Goal: Task Accomplishment & Management: Manage account settings

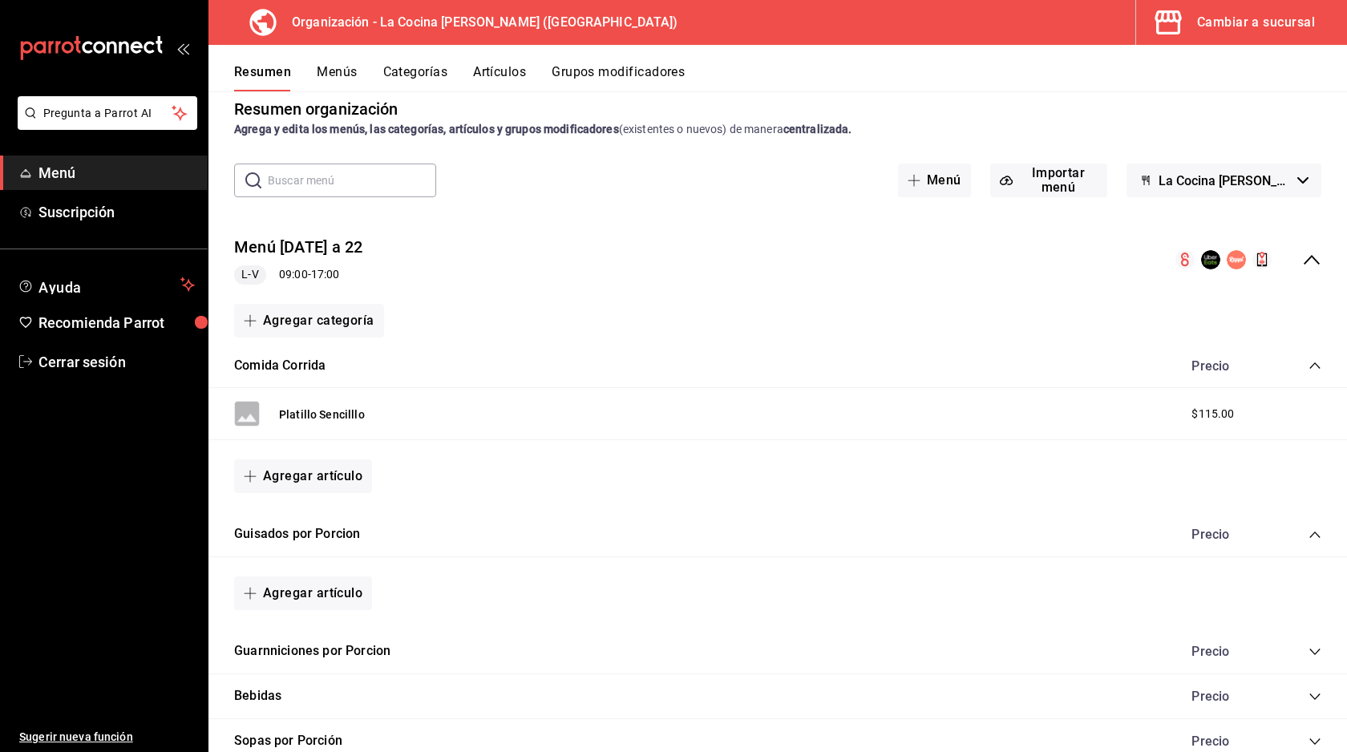
scroll to position [23, 0]
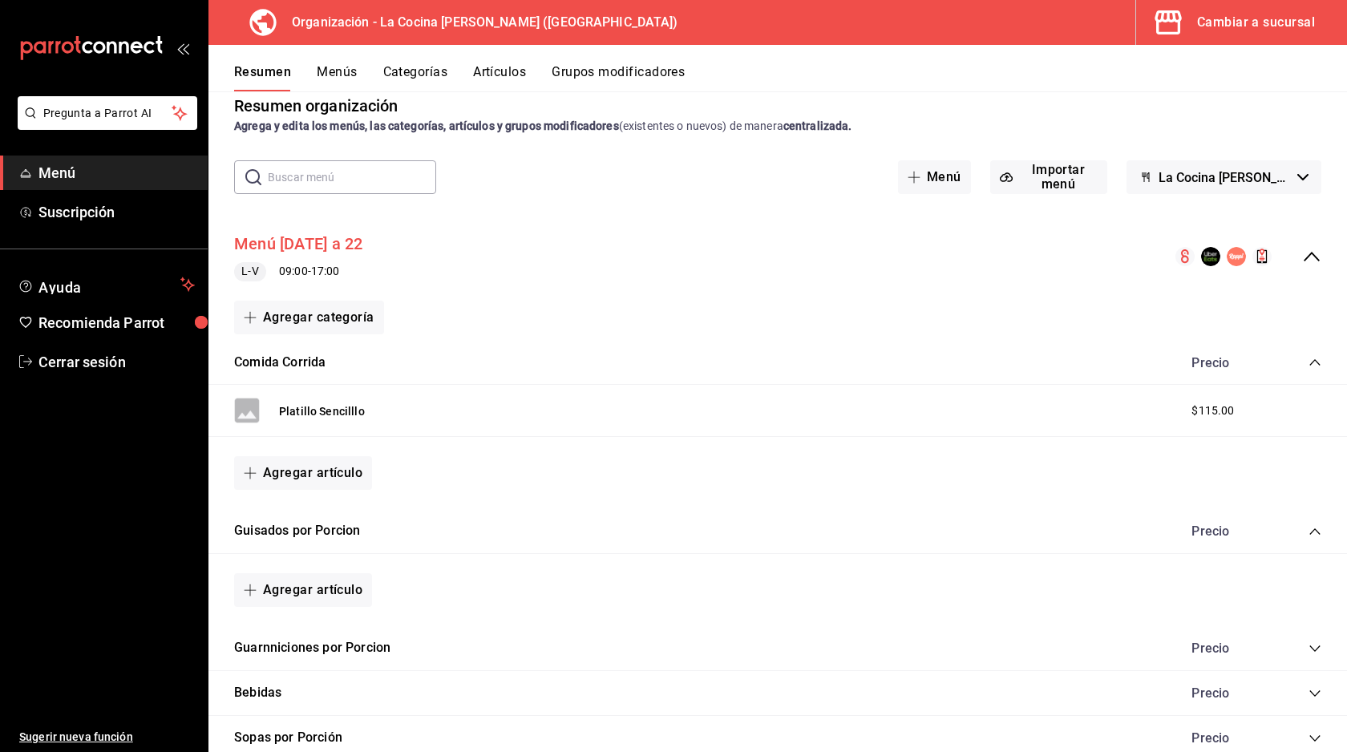
click at [362, 248] on button "Menú [DATE] a 22" at bounding box center [298, 243] width 128 height 23
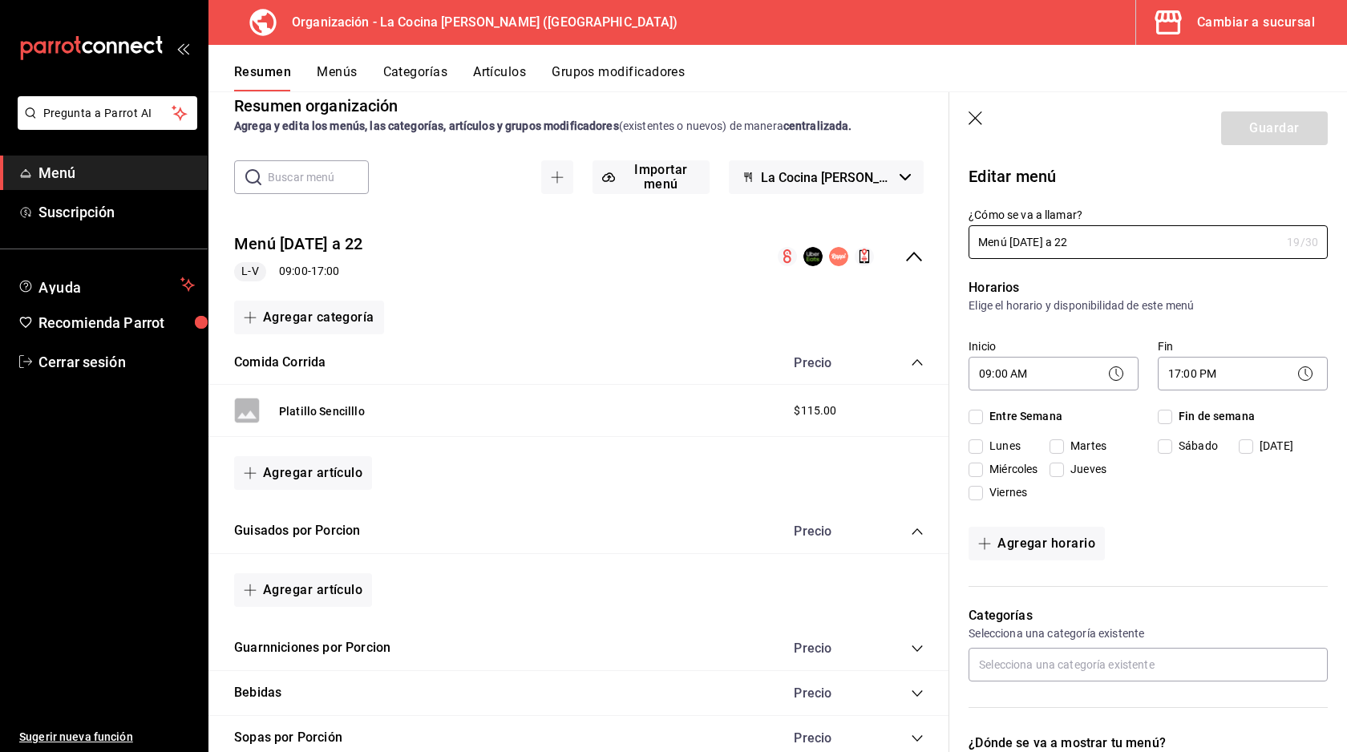
checkbox input "true"
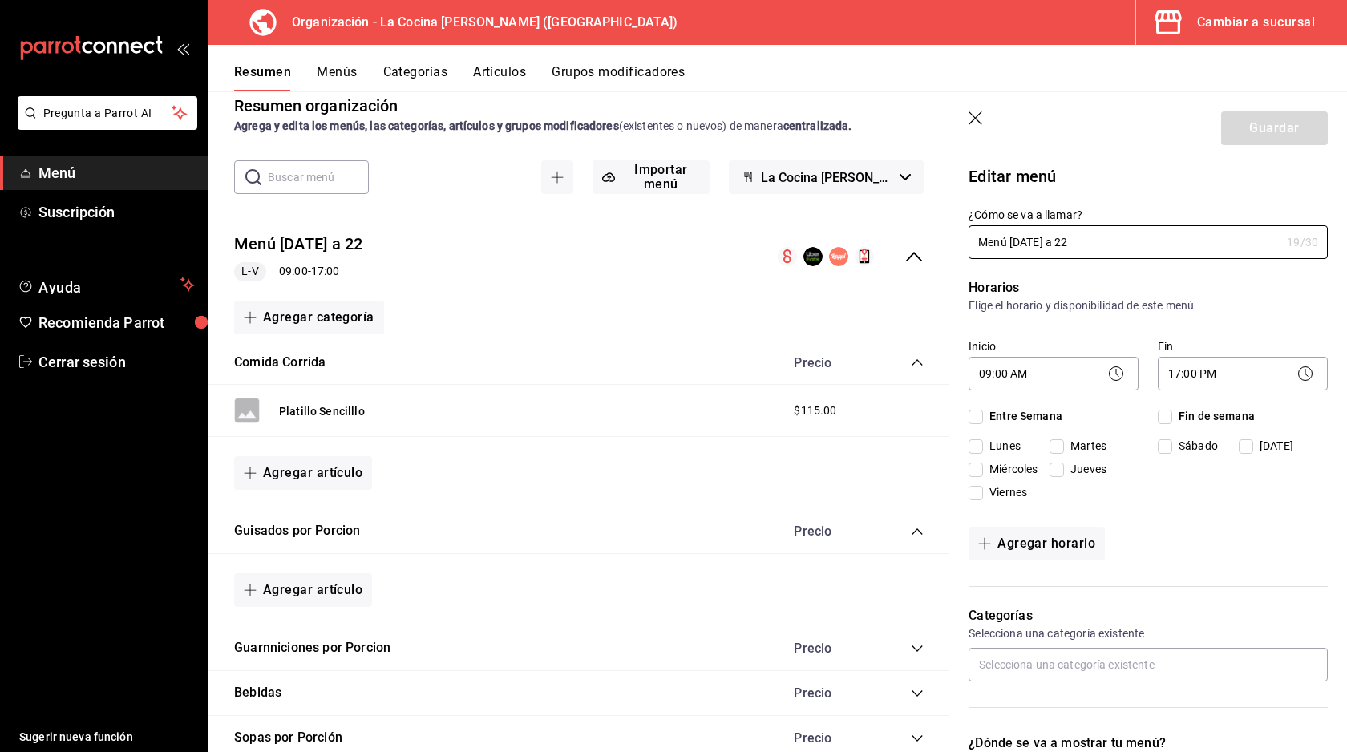
checkbox input "true"
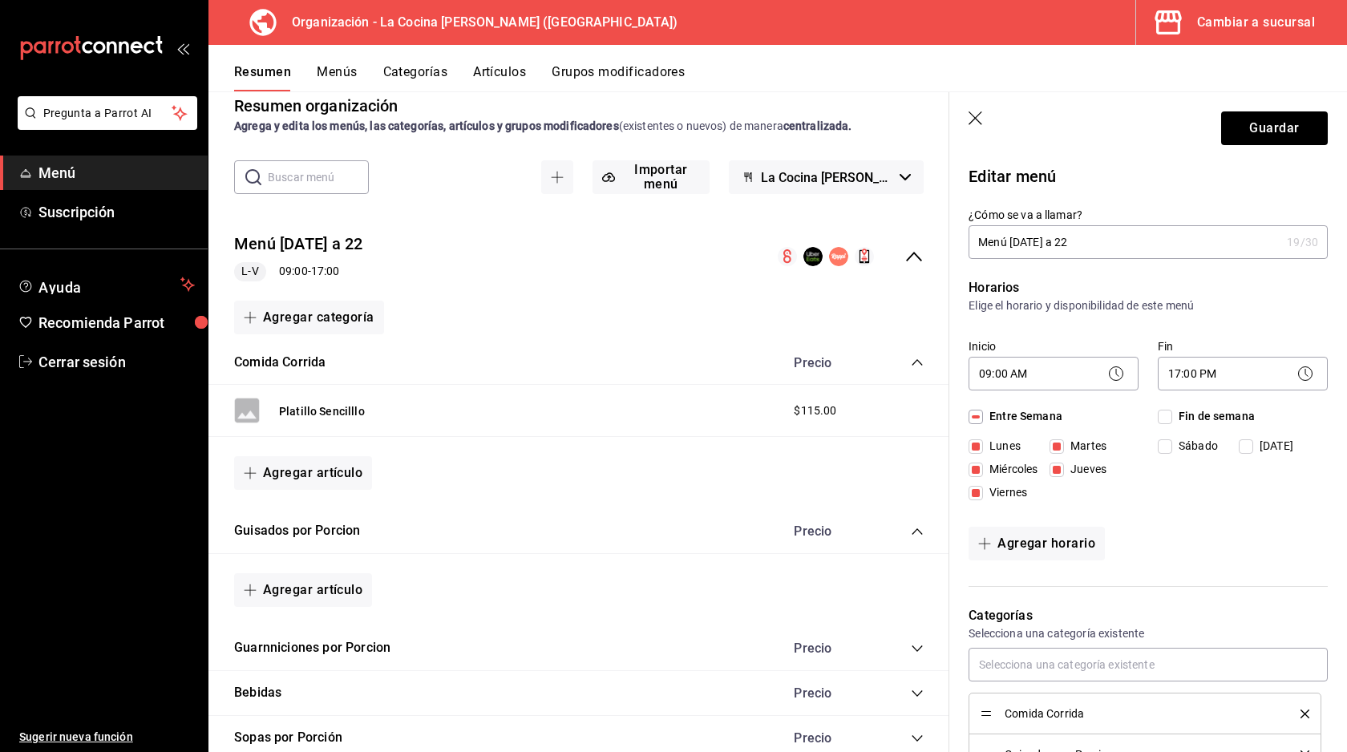
drag, startPoint x: 1139, startPoint y: 244, endPoint x: 1012, endPoint y: 239, distance: 126.8
click at [1012, 239] on input "Menú [DATE] a 22" at bounding box center [1124, 242] width 312 height 32
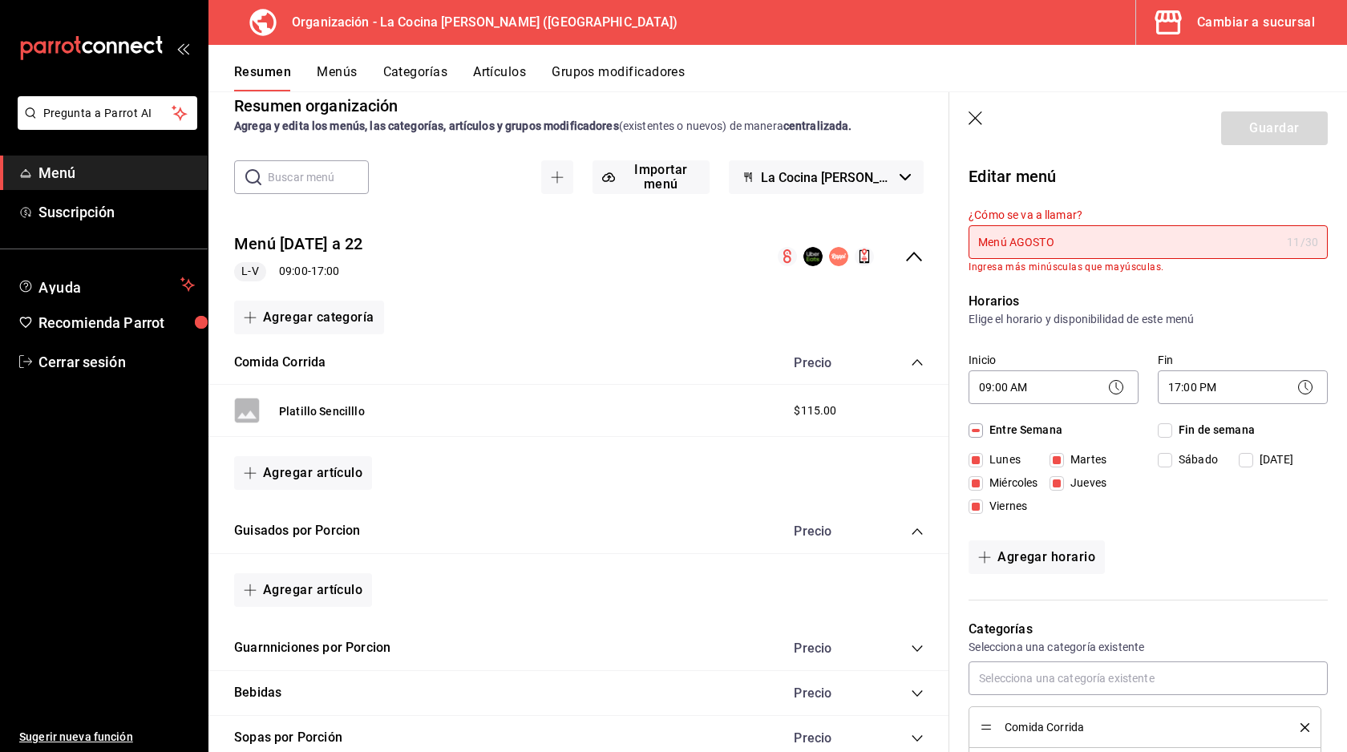
click at [1173, 325] on p "Elige el horario y disponibilidad de este menú" at bounding box center [1147, 319] width 359 height 16
click at [1080, 244] on input "Menú AGOSTO" at bounding box center [1124, 242] width 312 height 32
drag, startPoint x: 1080, startPoint y: 244, endPoint x: 1022, endPoint y: 243, distance: 57.7
click at [1022, 243] on input "Menú AGOSTO" at bounding box center [1124, 242] width 312 height 32
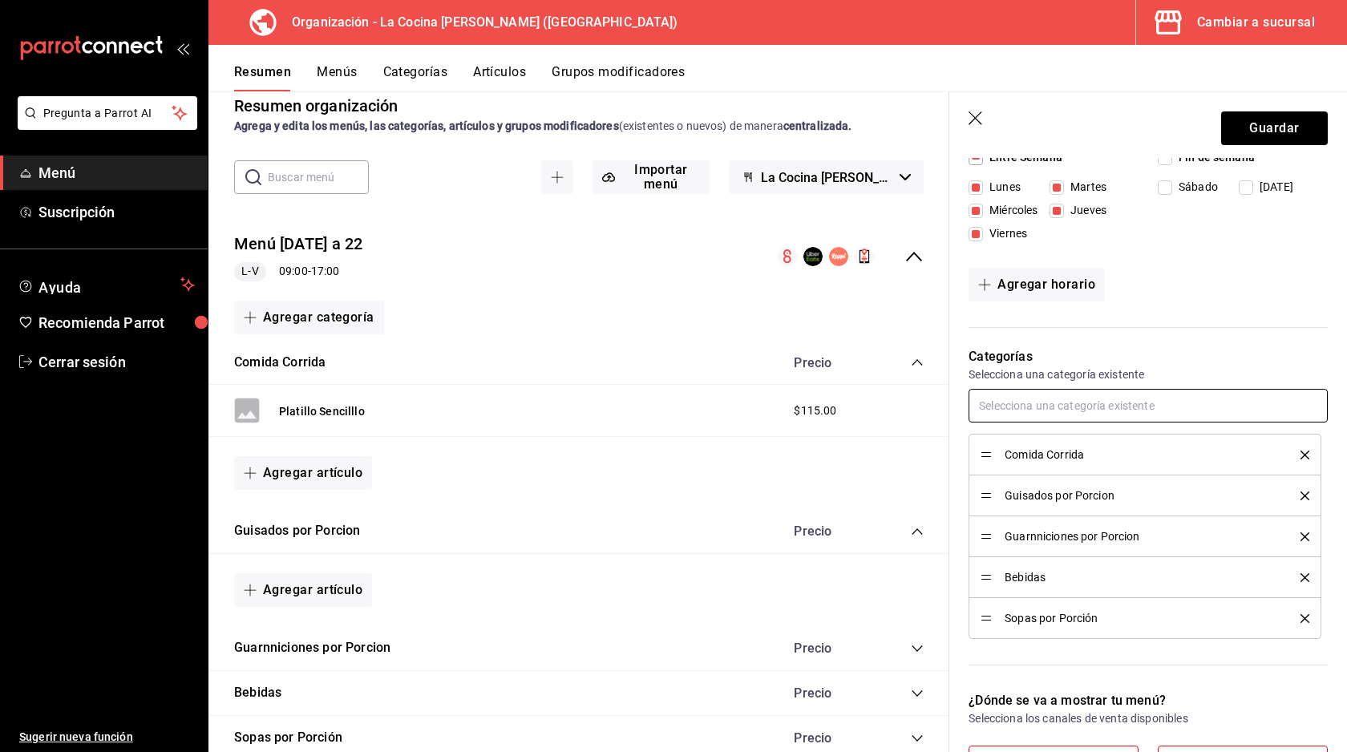
scroll to position [285, 0]
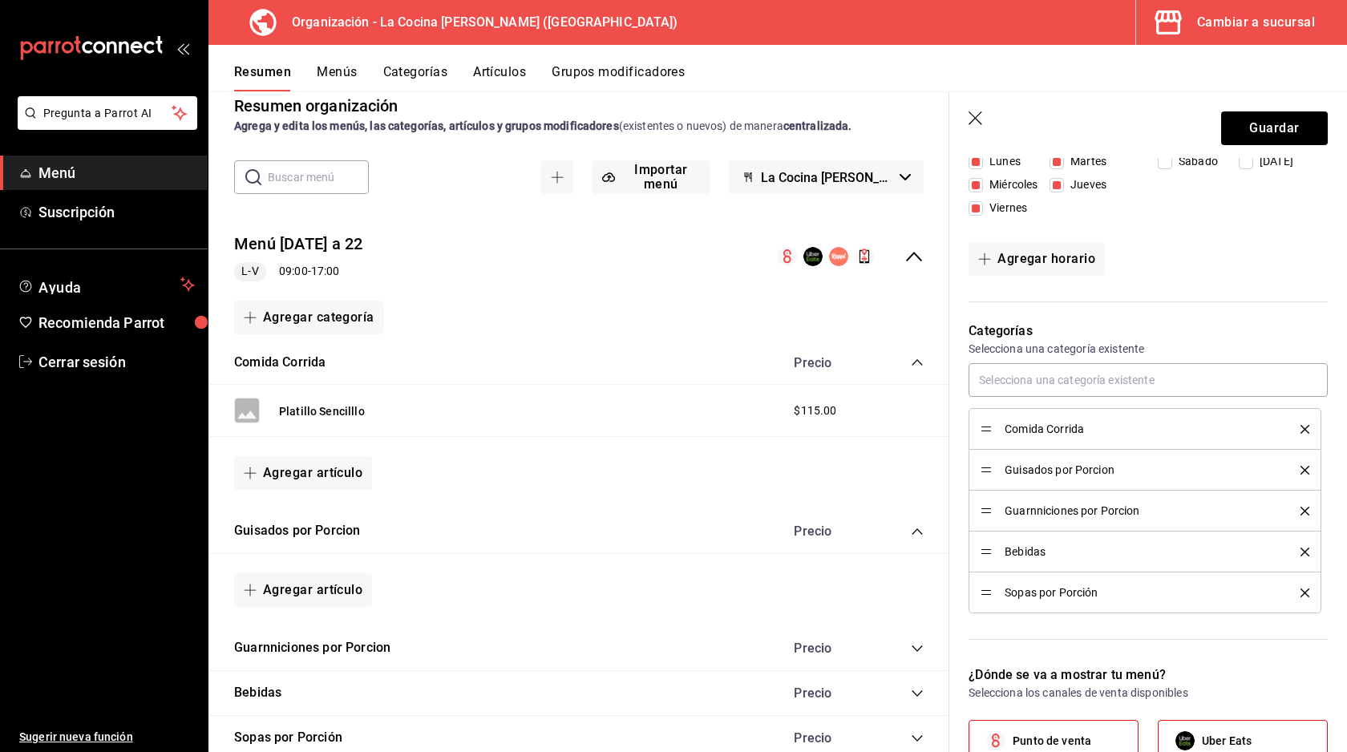
type input "Menú Agosto"
drag, startPoint x: 986, startPoint y: 594, endPoint x: 987, endPoint y: 549, distance: 44.9
click at [1060, 423] on span "Comida Corrida" at bounding box center [1140, 428] width 272 height 11
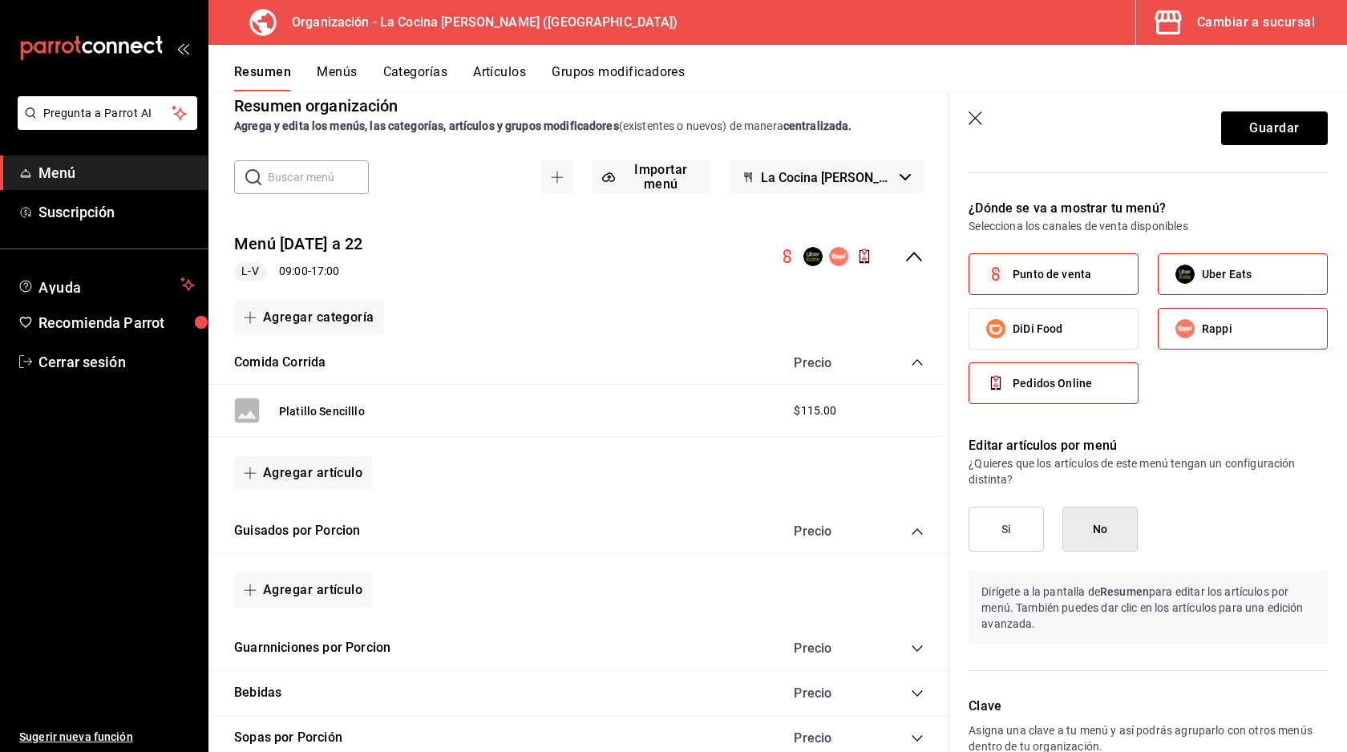
scroll to position [752, 0]
click at [1089, 574] on p "Dirígete a la pantalla de Resumen para editar los artículos por menú. También p…" at bounding box center [1147, 607] width 359 height 74
click at [1092, 530] on button "No" at bounding box center [1099, 528] width 75 height 45
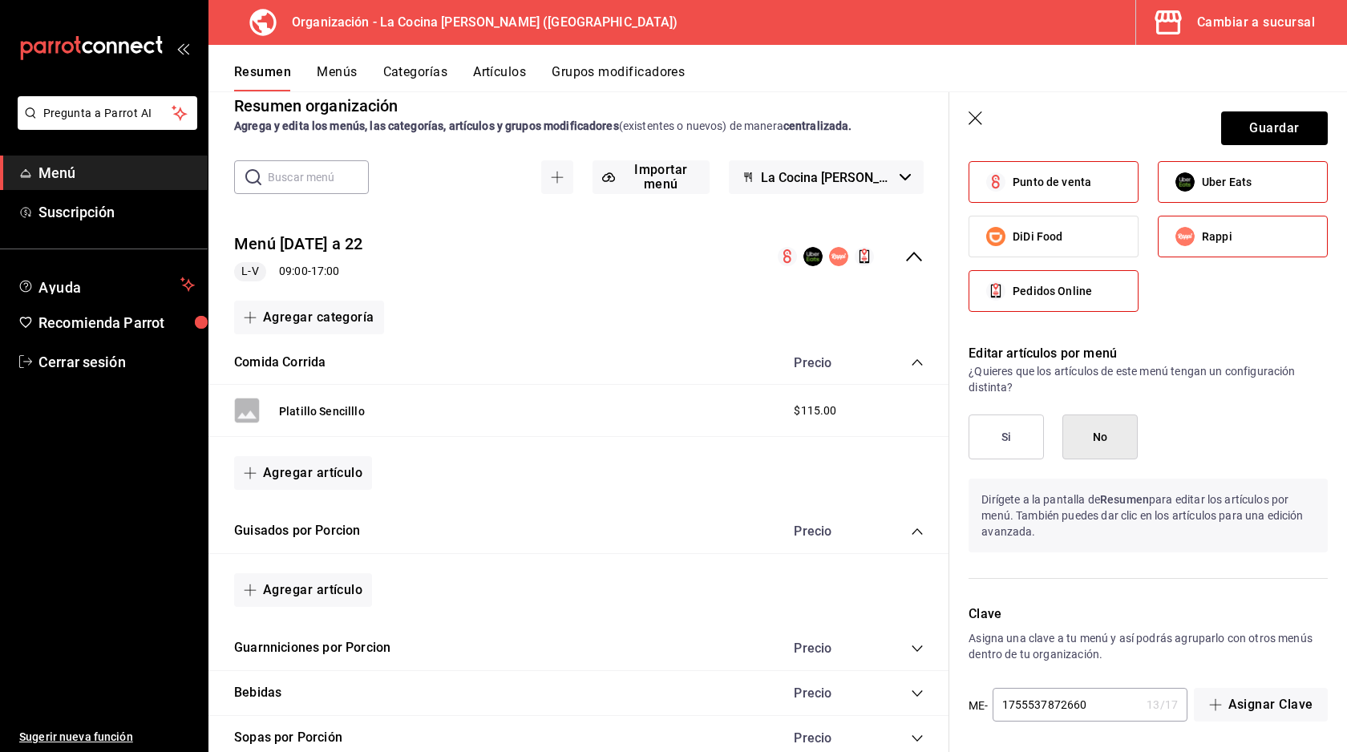
scroll to position [847, 0]
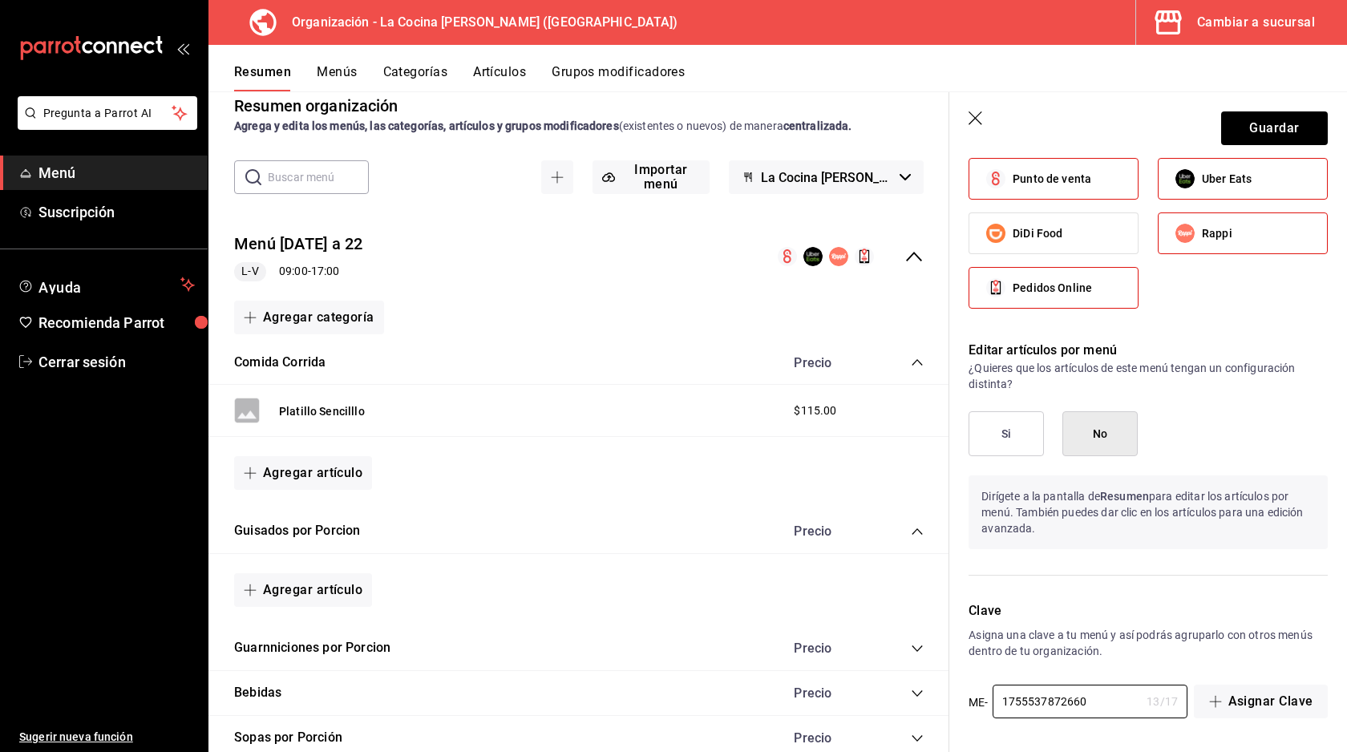
drag, startPoint x: 1094, startPoint y: 700, endPoint x: 963, endPoint y: 675, distance: 133.8
click at [965, 677] on div "Clave Asigna una clave a tu menú y así podrás agruparlo con otros menús dentro …" at bounding box center [1138, 651] width 378 height 138
click at [1124, 644] on p "Asigna una clave a tu menú y así podrás agruparlo con otros menús dentro de tu …" at bounding box center [1147, 643] width 359 height 32
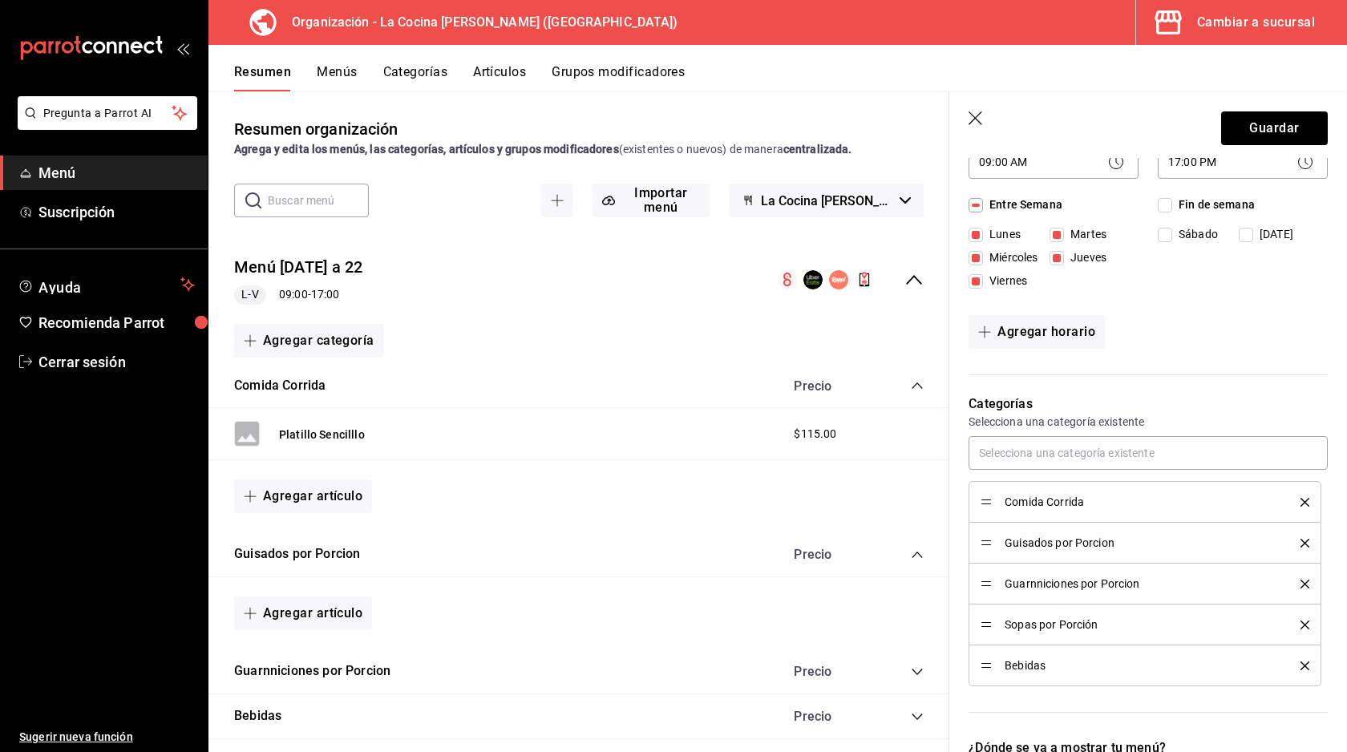
scroll to position [0, 0]
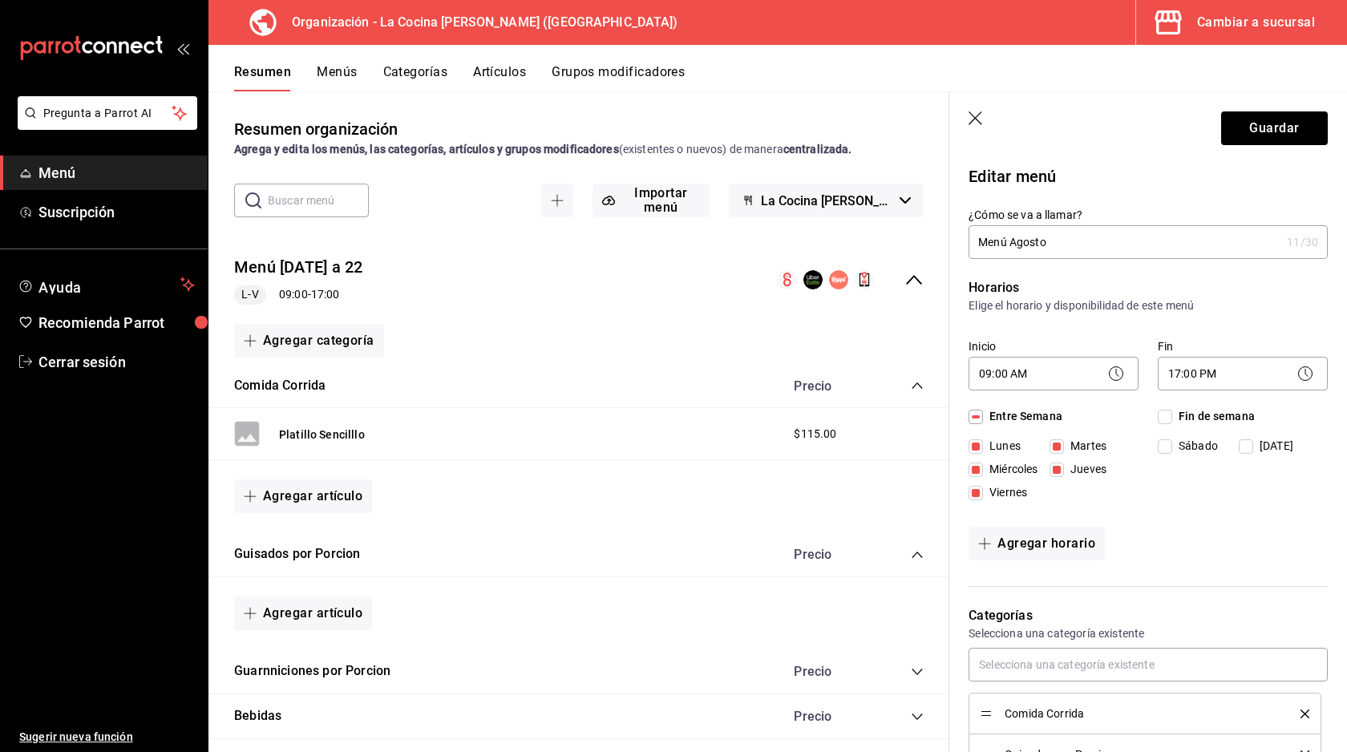
click at [476, 23] on h3 "Organización - La Cocina [PERSON_NAME] ([GEOGRAPHIC_DATA])" at bounding box center [478, 22] width 399 height 19
click at [327, 73] on button "Menús" at bounding box center [337, 77] width 40 height 27
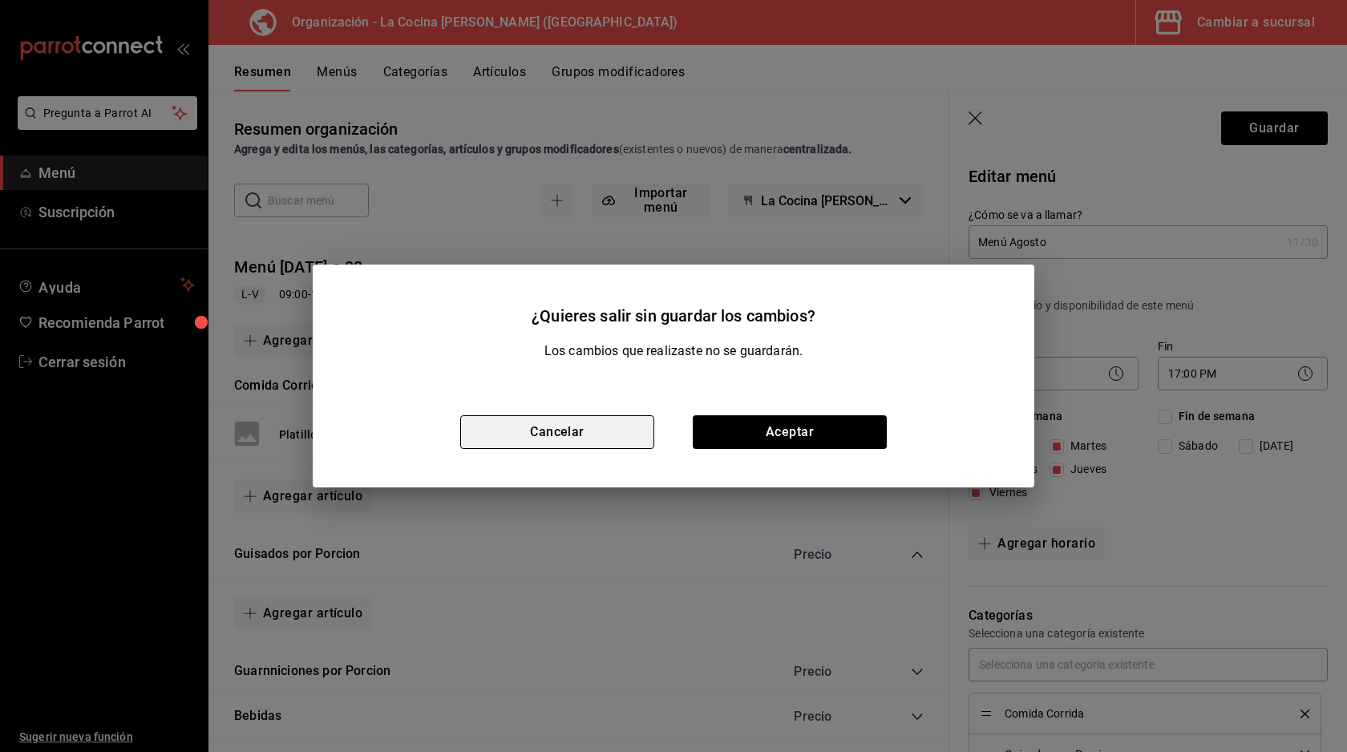
click at [556, 442] on button "Cancelar" at bounding box center [557, 432] width 194 height 34
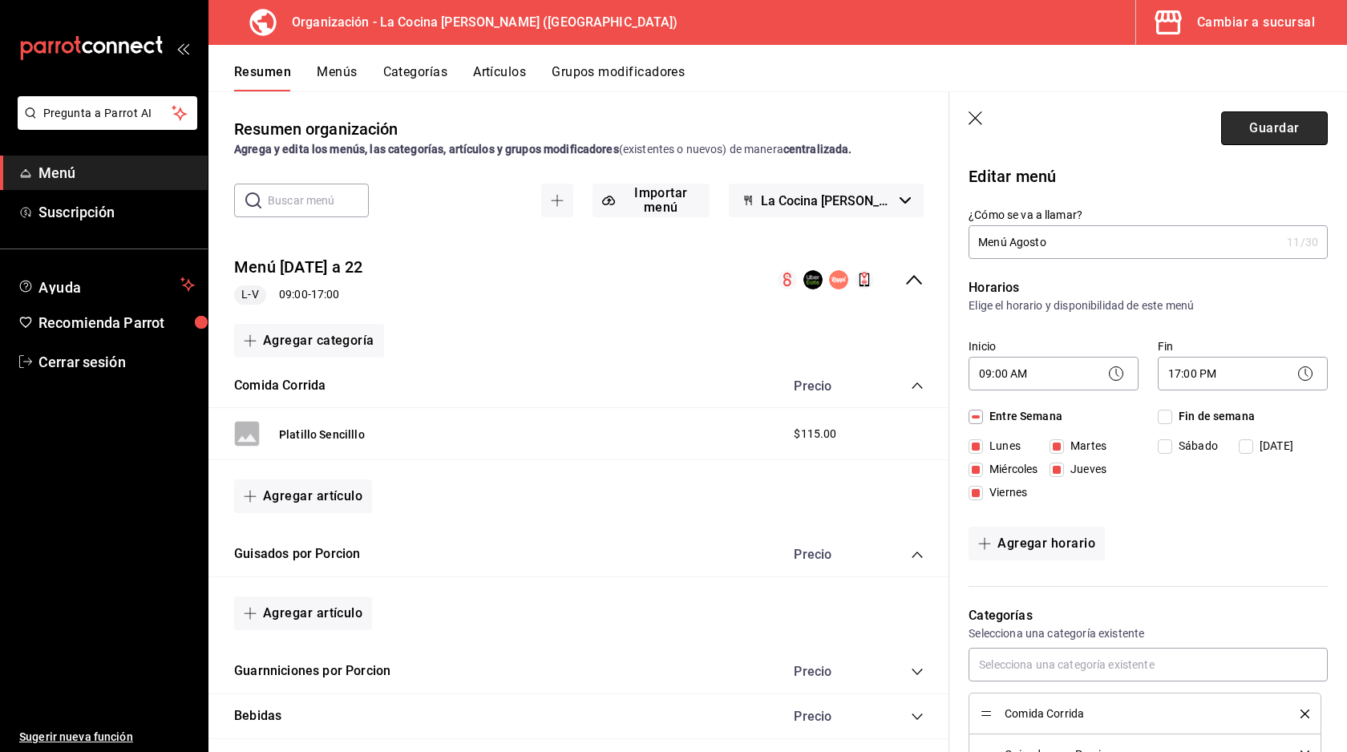
click at [1264, 139] on button "Guardar" at bounding box center [1274, 128] width 107 height 34
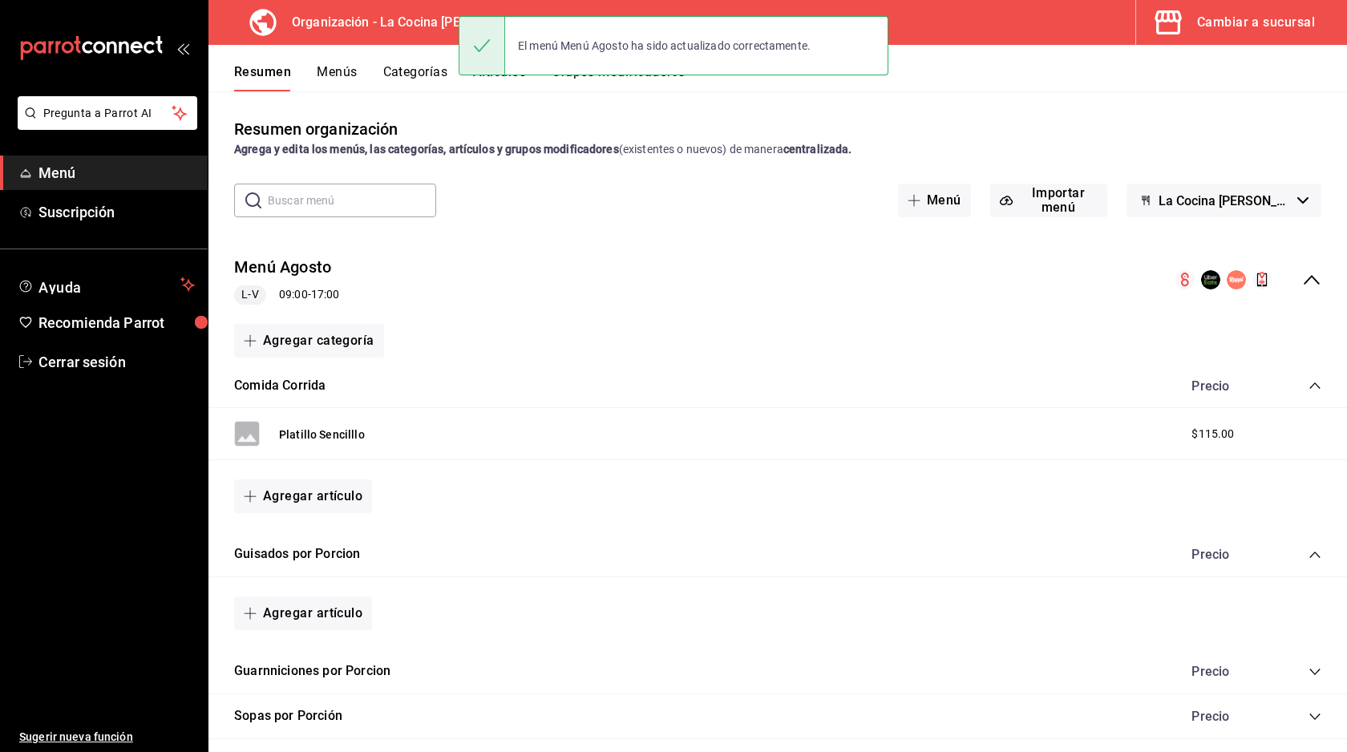
click at [341, 67] on button "Menús" at bounding box center [337, 77] width 40 height 27
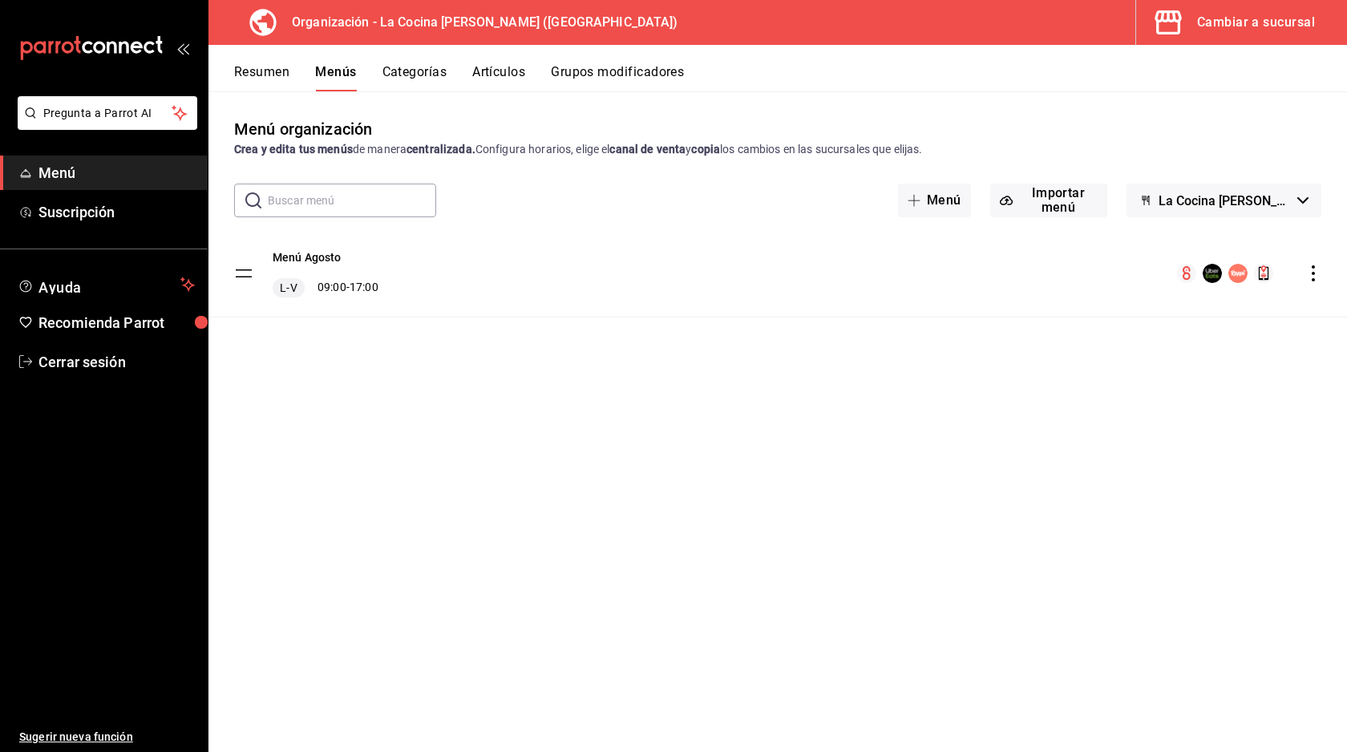
click at [409, 69] on button "Categorías" at bounding box center [414, 77] width 65 height 27
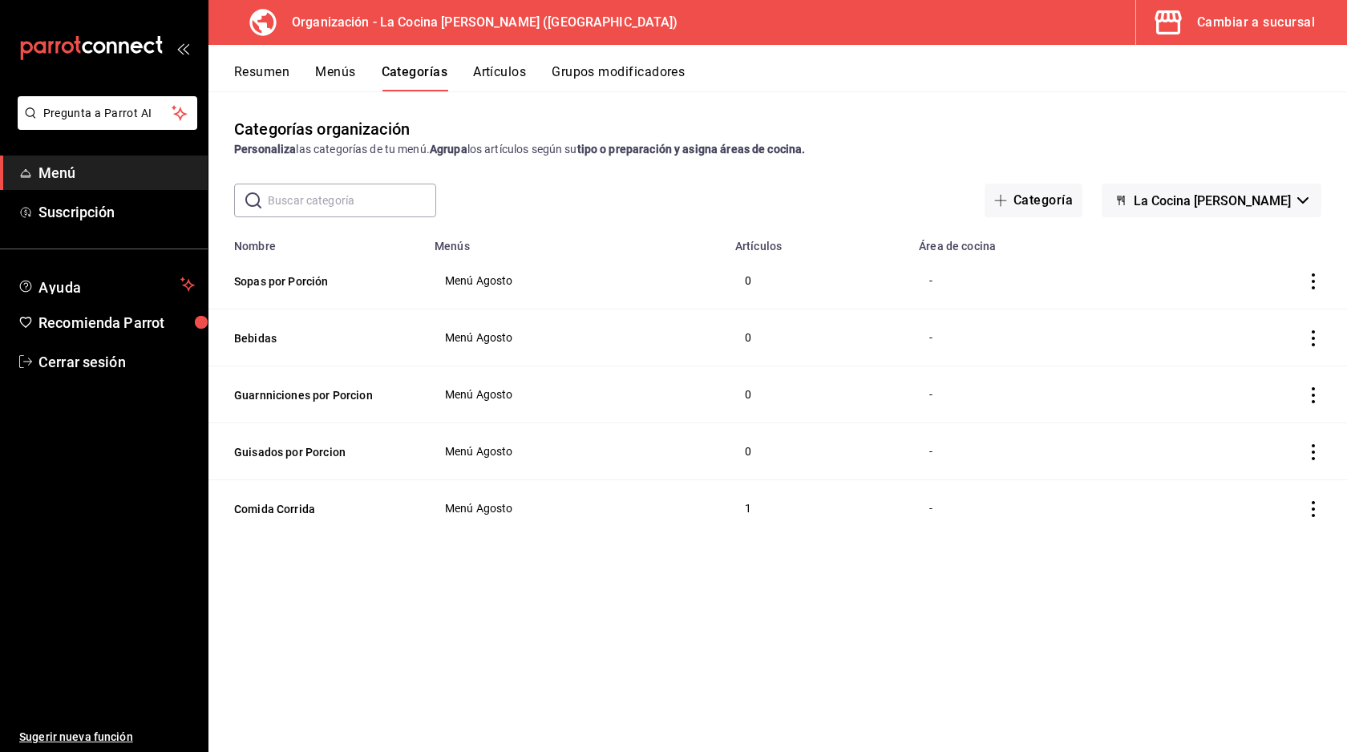
click at [501, 74] on button "Artículos" at bounding box center [499, 77] width 53 height 27
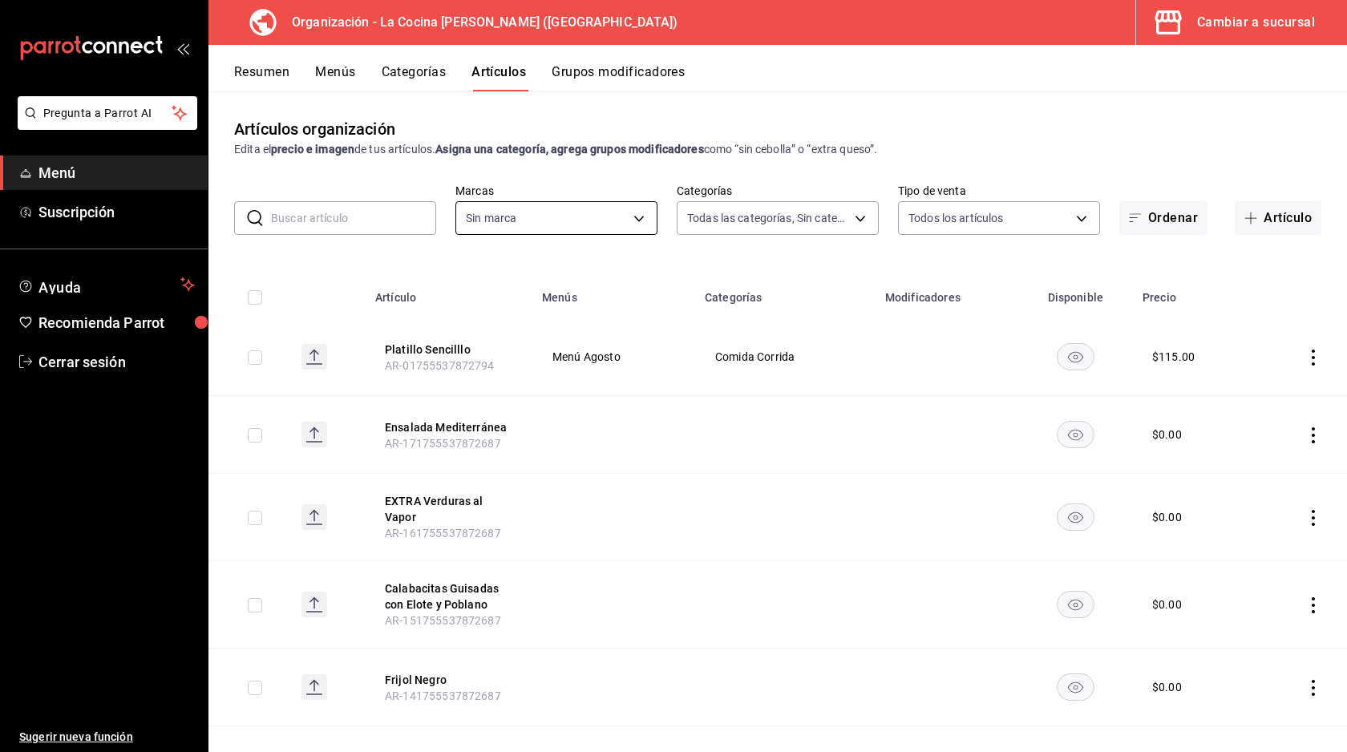
type input "e1c8fb2b-c8db-4488-8449-941851de8317,3657785a-0563-4e0c-beaf-6ae1b1b3c683,249c5…"
type input "8286300d-6a08-4e52-a91b-27438cfe30f3"
click at [441, 426] on button "Ensalada Mediterránea" at bounding box center [449, 427] width 128 height 16
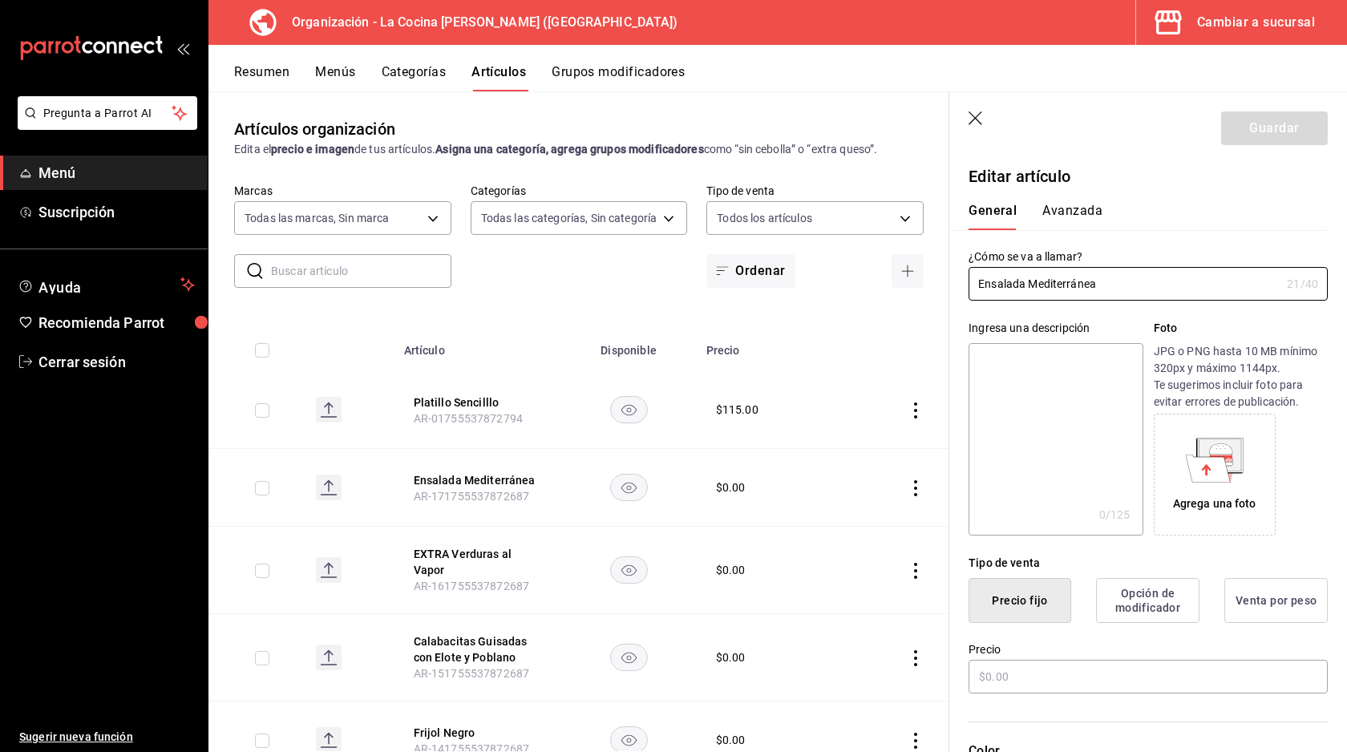
type input "$0.00"
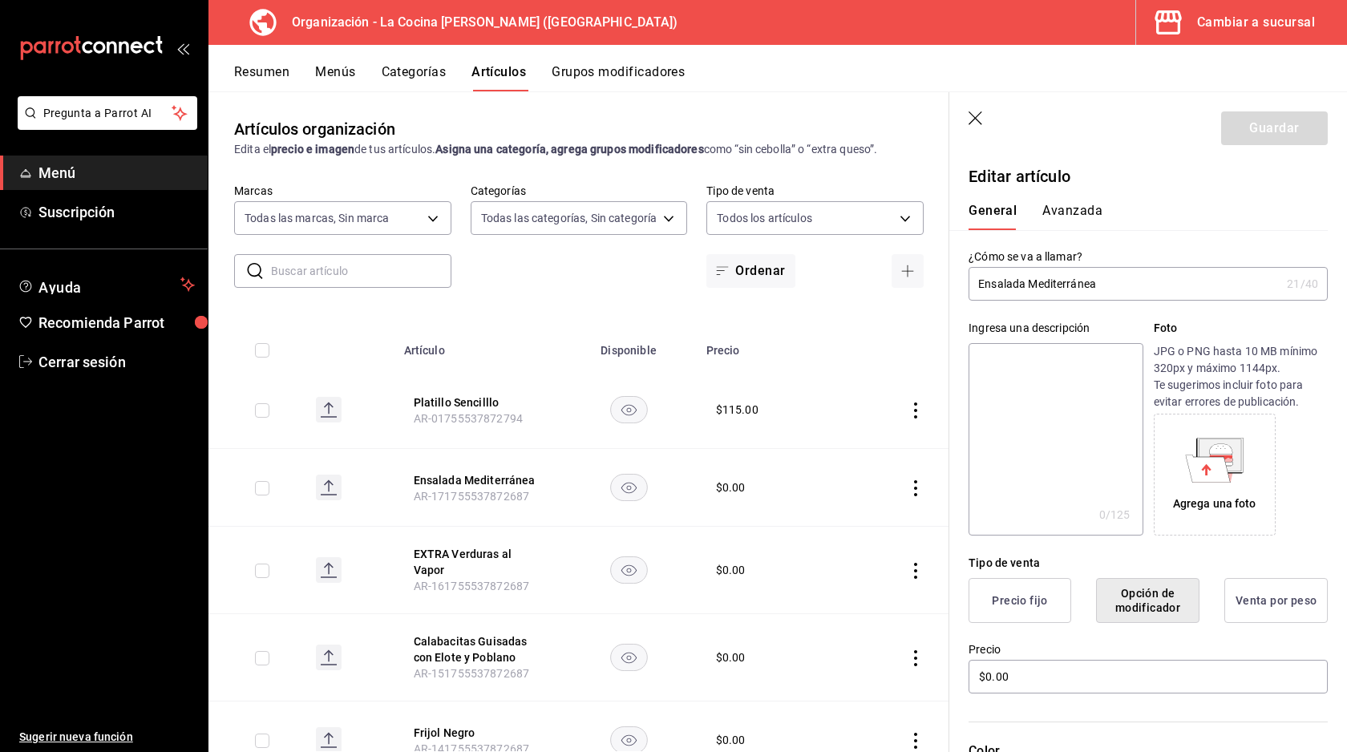
click at [1091, 205] on button "Avanzada" at bounding box center [1072, 216] width 60 height 27
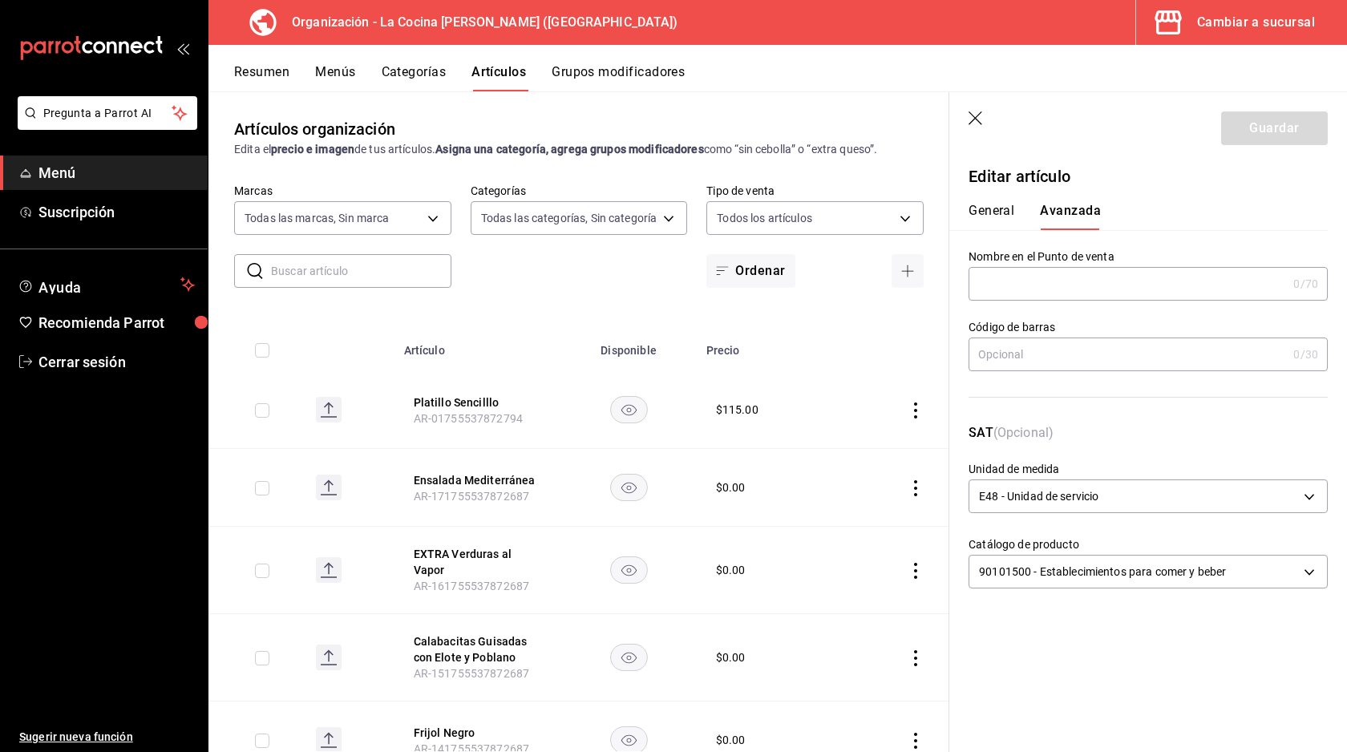
click at [992, 200] on div "General [PERSON_NAME]" at bounding box center [1138, 209] width 378 height 42
click at [992, 208] on button "General" at bounding box center [991, 216] width 46 height 27
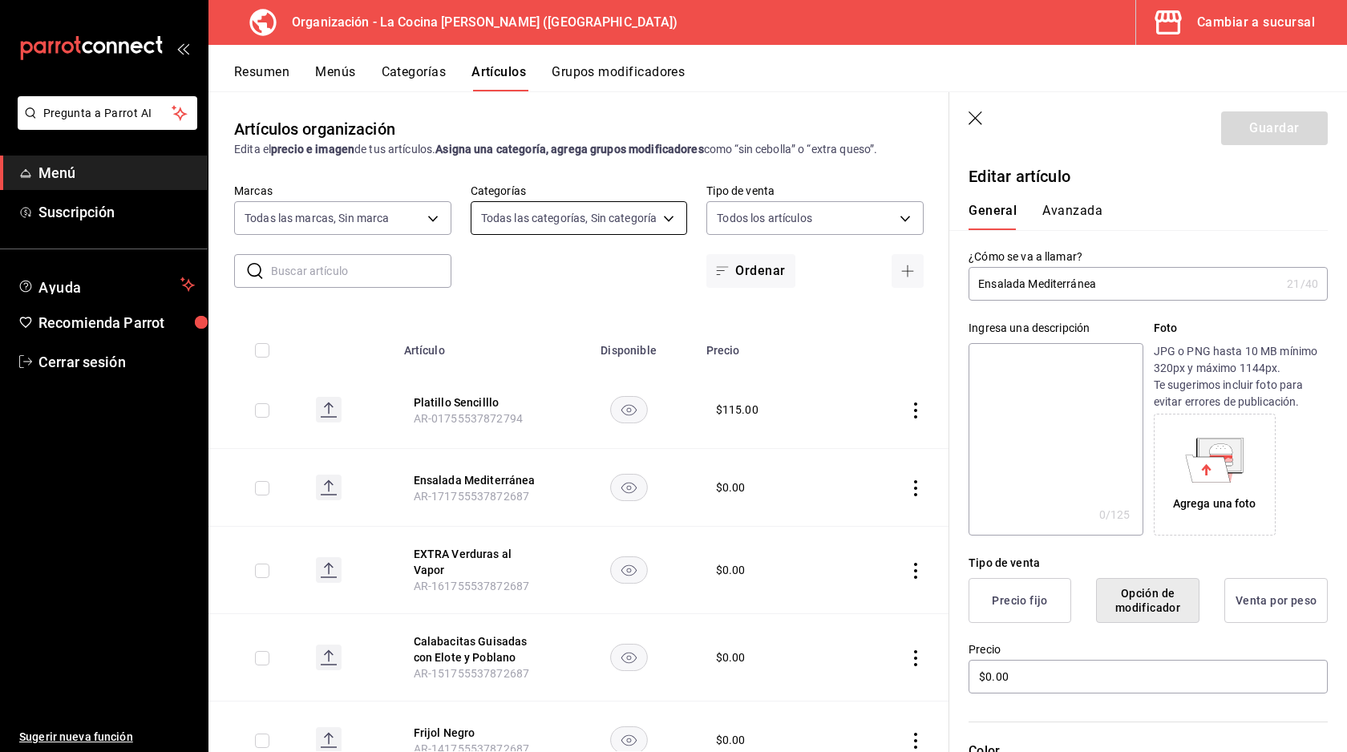
click at [576, 221] on body "Pregunta a Parrot AI Menú Suscripción Ayuda Recomienda Parrot Cerrar sesión Sug…" at bounding box center [673, 376] width 1347 height 752
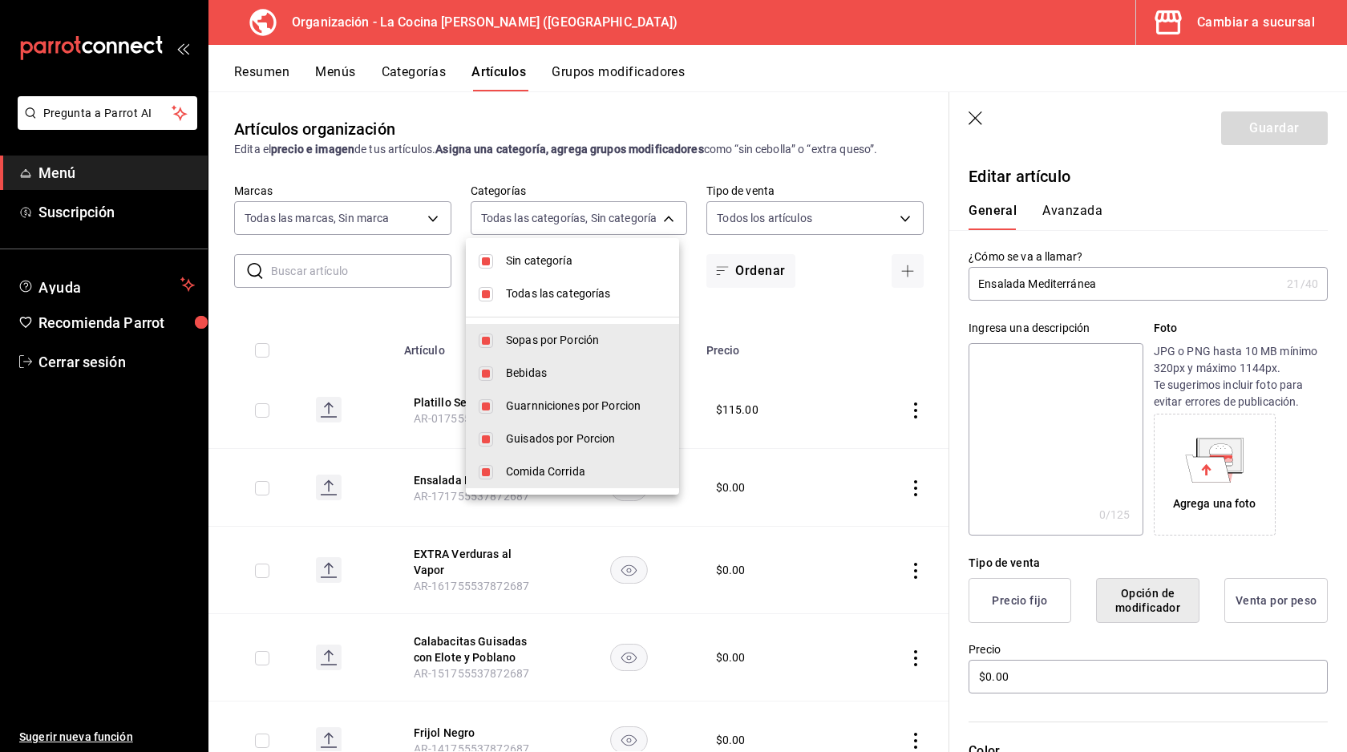
click at [622, 166] on div at bounding box center [673, 376] width 1347 height 752
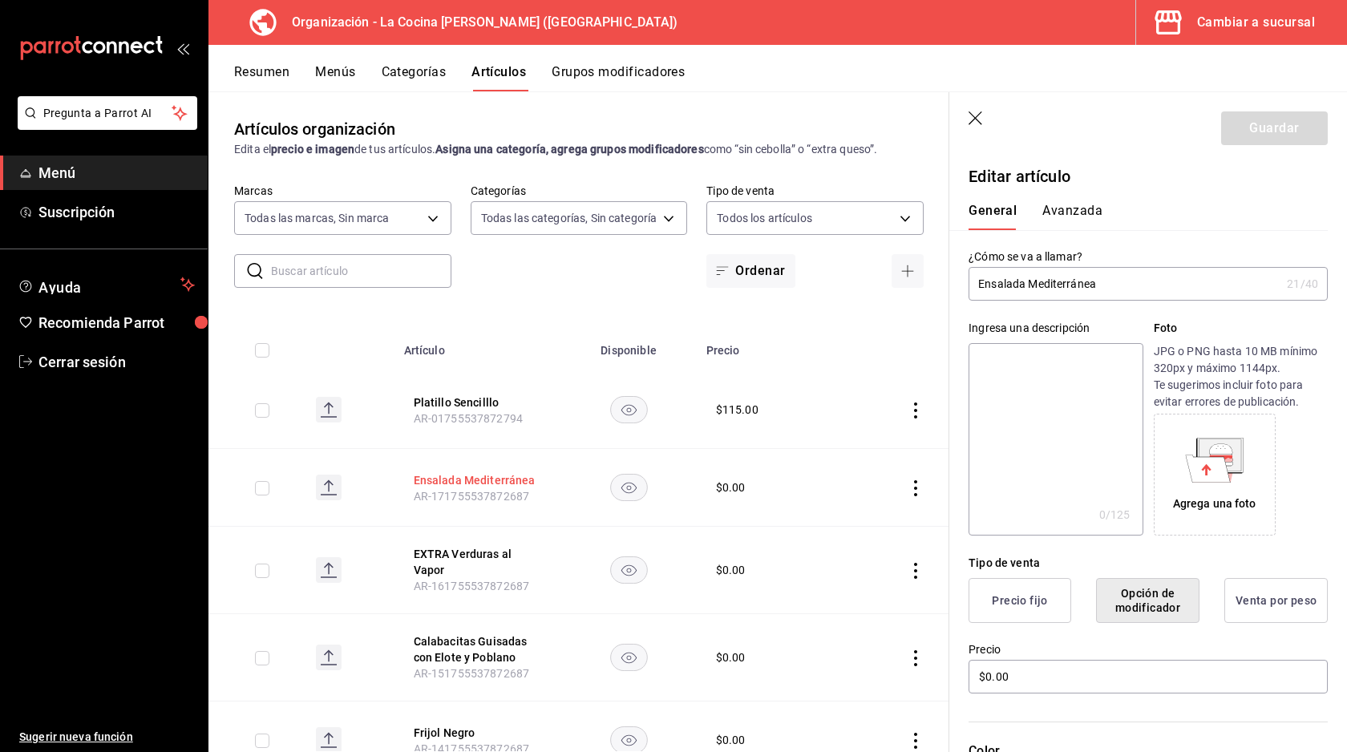
click at [523, 476] on button "Ensalada Mediterránea" at bounding box center [478, 480] width 128 height 16
click at [908, 490] on icon "actions" at bounding box center [915, 488] width 16 height 16
click at [906, 484] on div at bounding box center [673, 376] width 1347 height 752
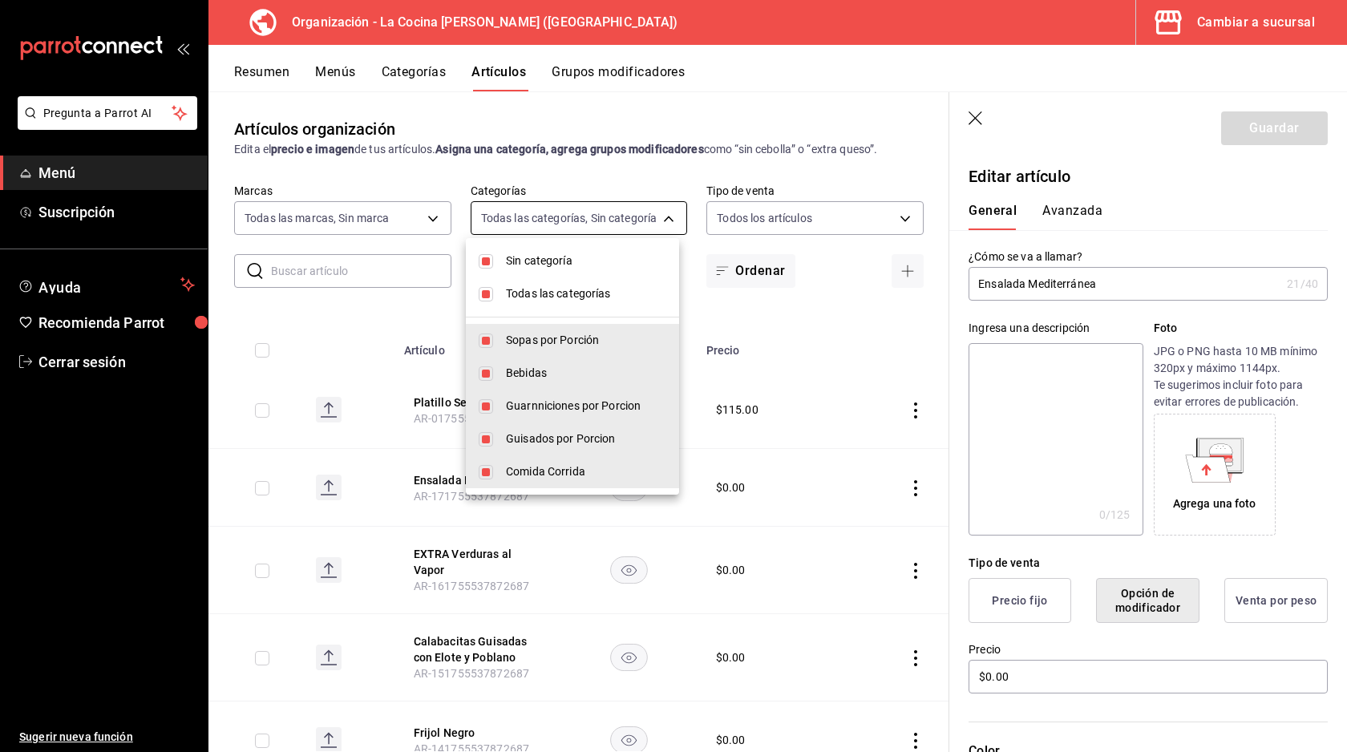
click at [595, 230] on body "Pregunta a Parrot AI Menú Suscripción Ayuda Recomienda Parrot Cerrar sesión Sug…" at bounding box center [673, 376] width 1347 height 752
click at [483, 291] on input "checkbox" at bounding box center [486, 294] width 14 height 14
checkbox input "false"
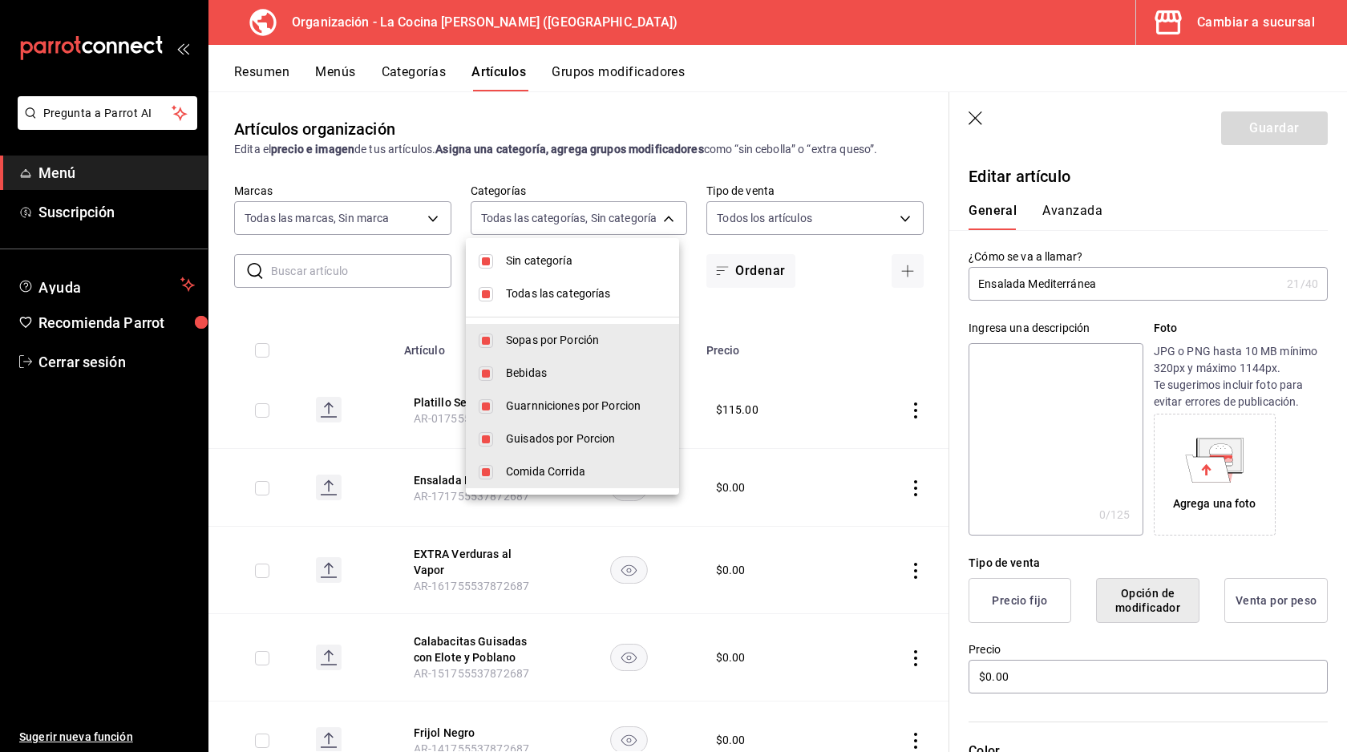
checkbox input "false"
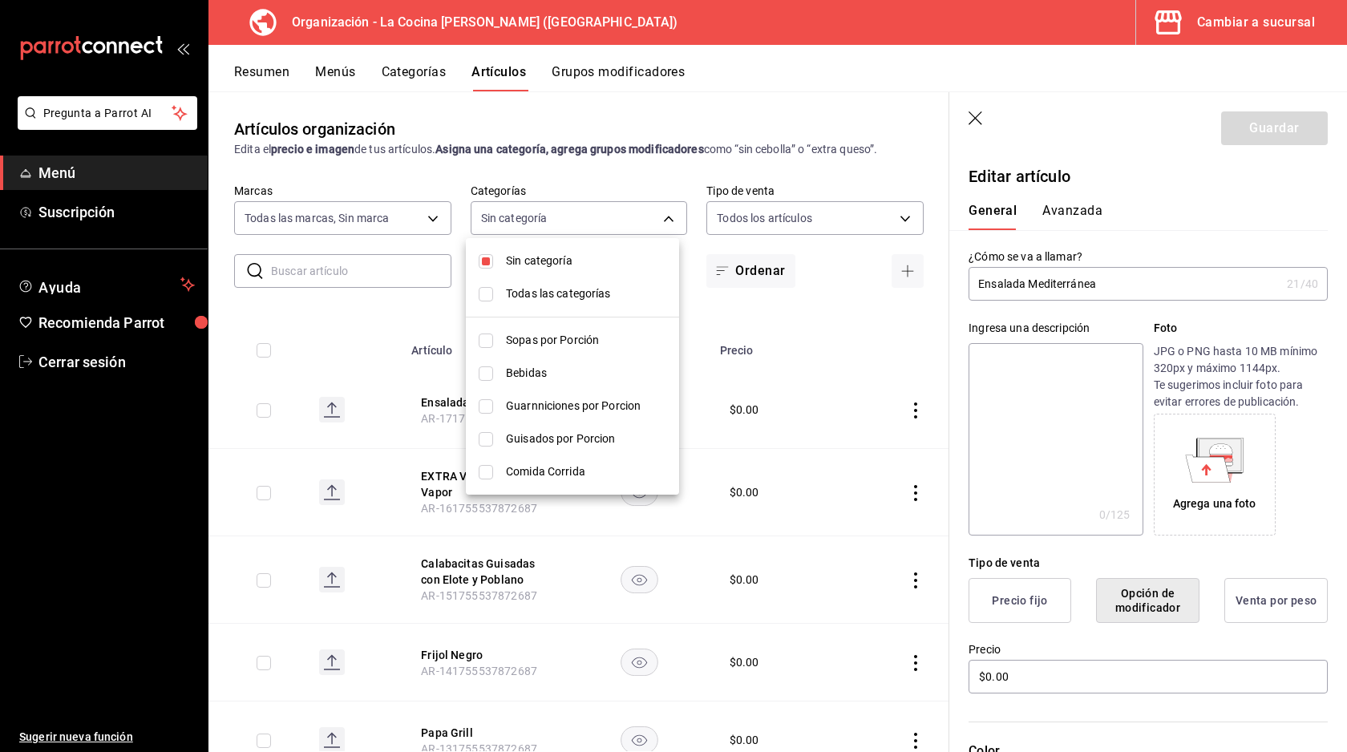
click at [499, 256] on li "Sin categoría" at bounding box center [572, 260] width 213 height 33
checkbox input "false"
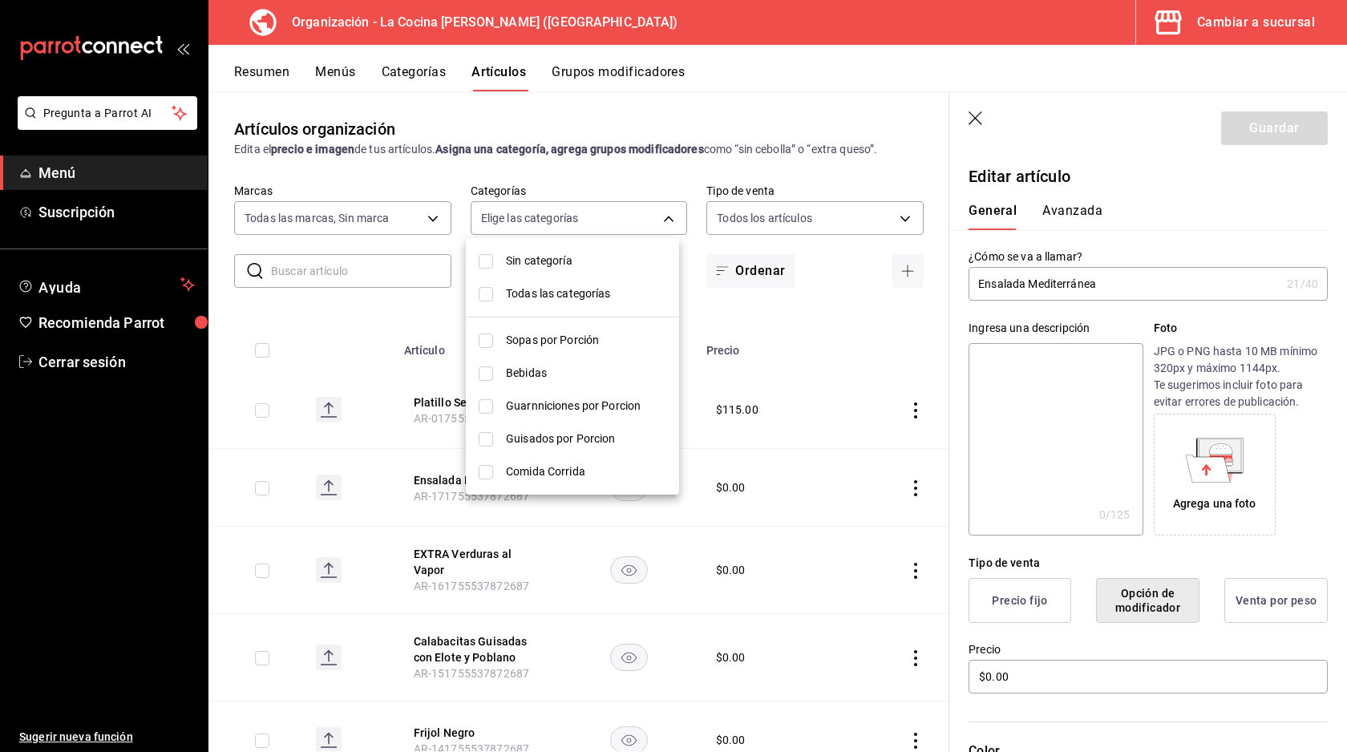
click at [483, 402] on input "checkbox" at bounding box center [486, 406] width 14 height 14
checkbox input "true"
type input "249c5942-f15f-4de2-969f-1baac7943ebb"
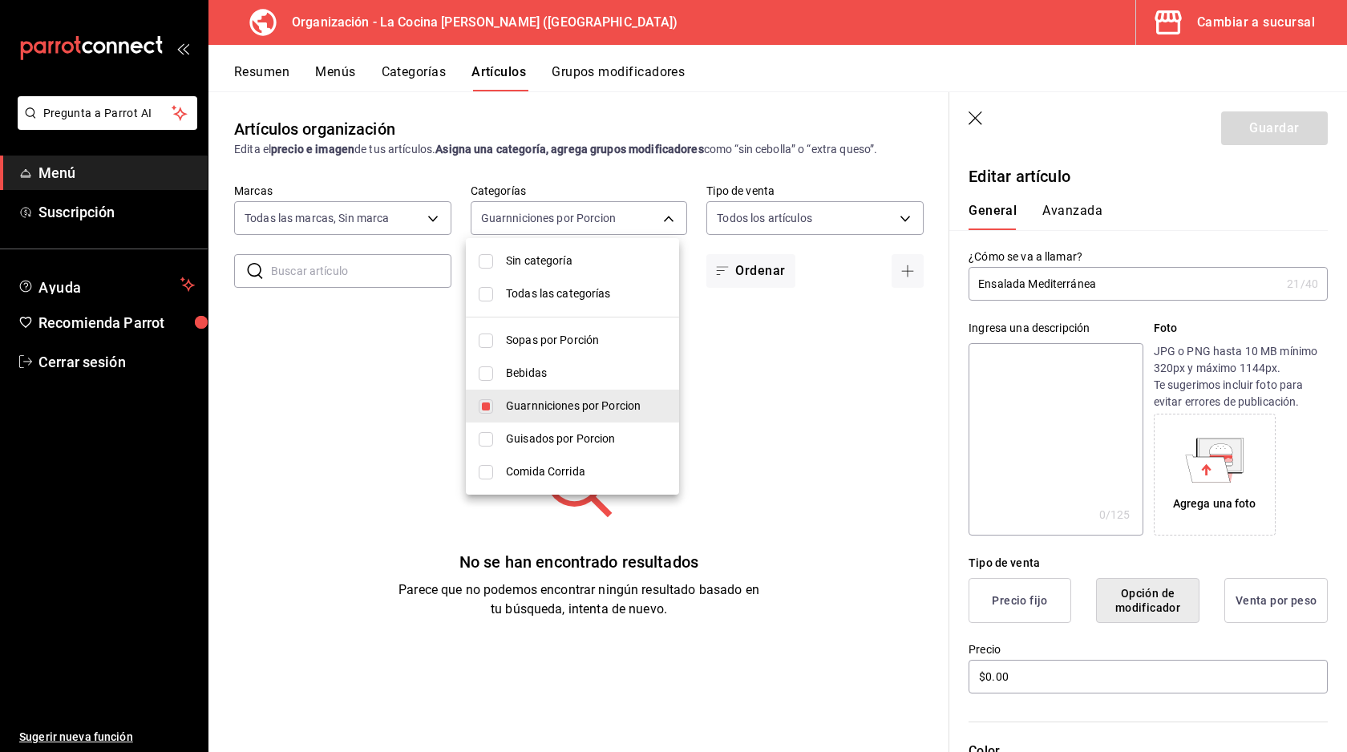
click at [483, 401] on input "checkbox" at bounding box center [486, 406] width 14 height 14
checkbox input "false"
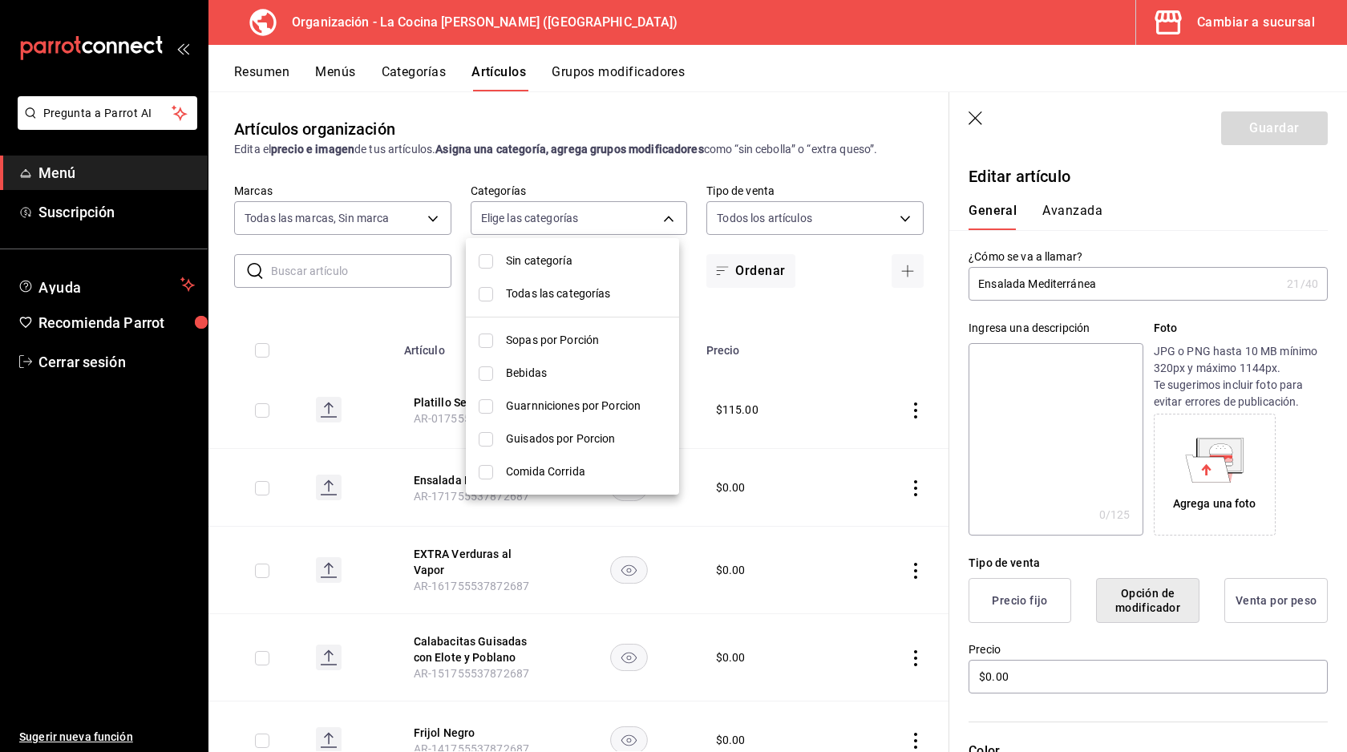
click at [484, 445] on input "checkbox" at bounding box center [486, 439] width 14 height 14
checkbox input "true"
type input "821680bf-6c75-4ba5-bf4d-c7b9058b6208"
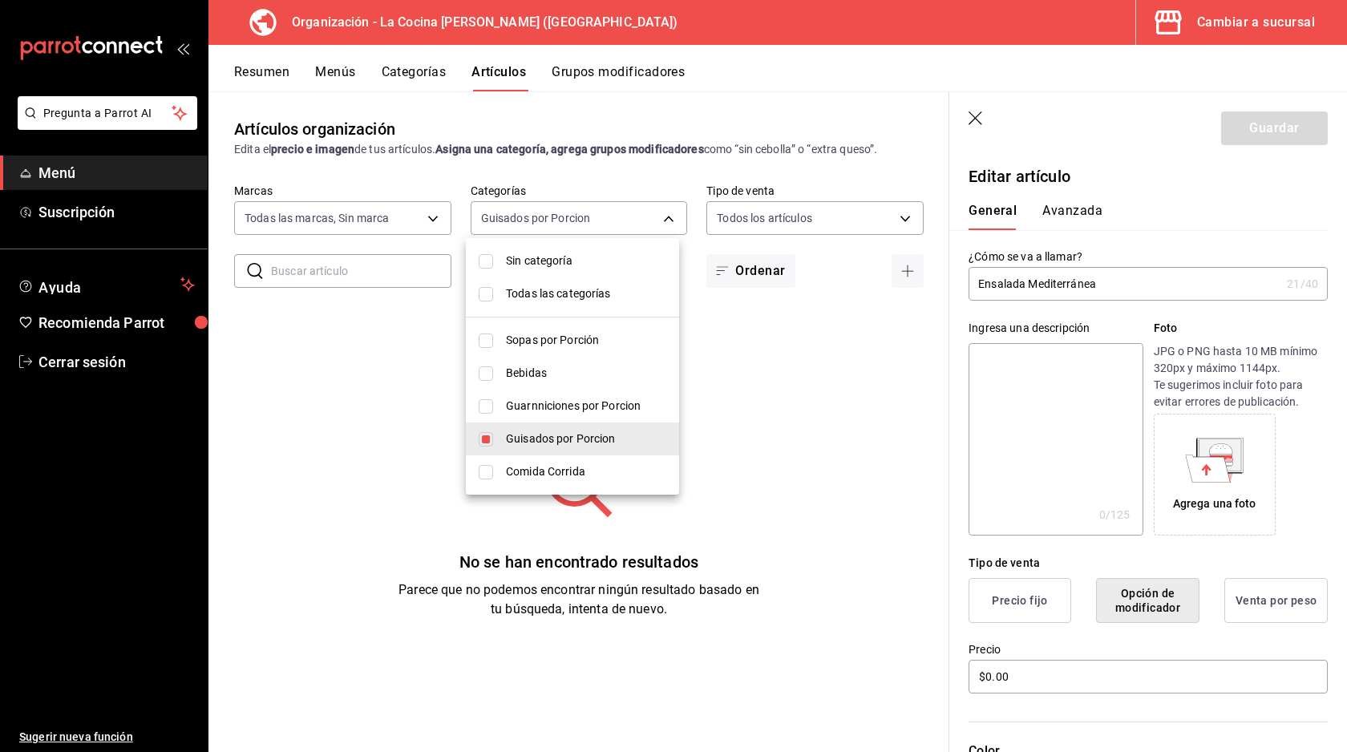
click at [484, 445] on input "checkbox" at bounding box center [486, 439] width 14 height 14
checkbox input "false"
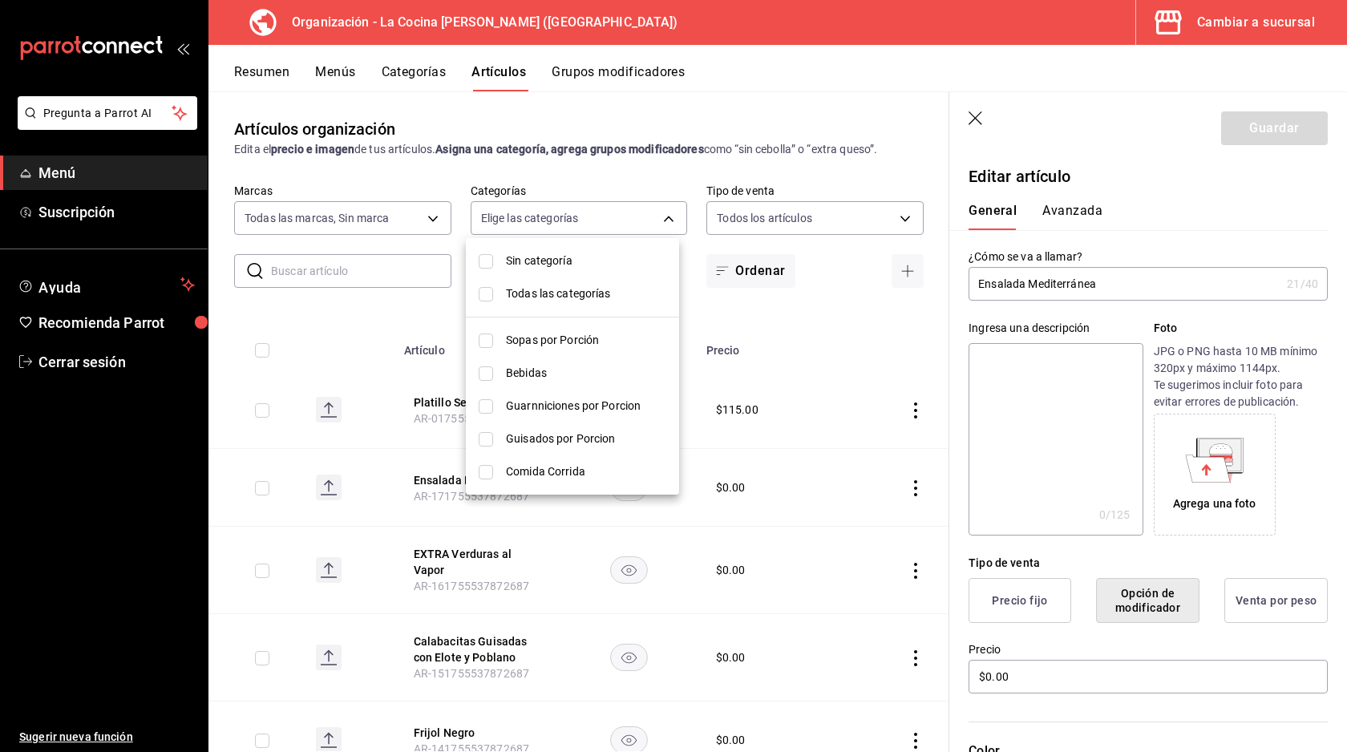
click at [491, 479] on input "checkbox" at bounding box center [486, 472] width 14 height 14
checkbox input "true"
type input "328729e8-ac45-41da-8d16-ab373af68181"
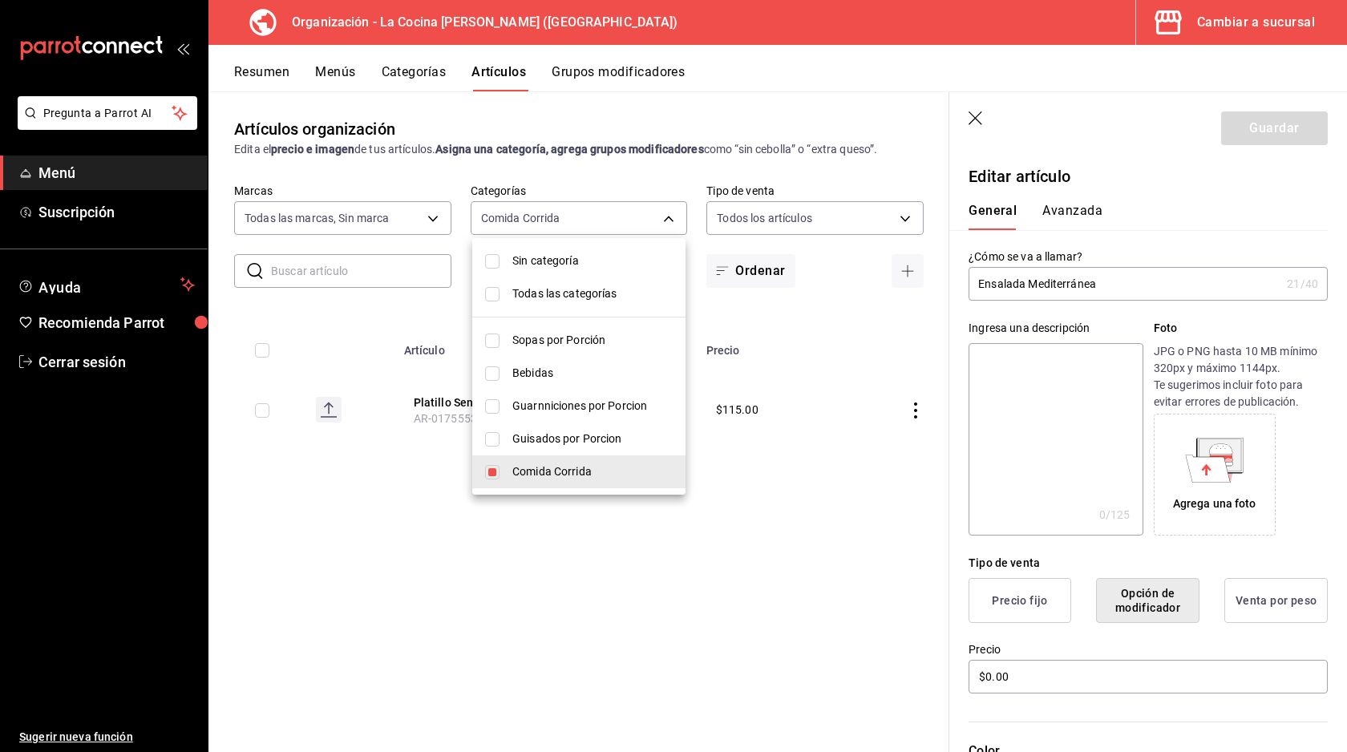
click at [493, 471] on input "checkbox" at bounding box center [492, 472] width 14 height 14
checkbox input "false"
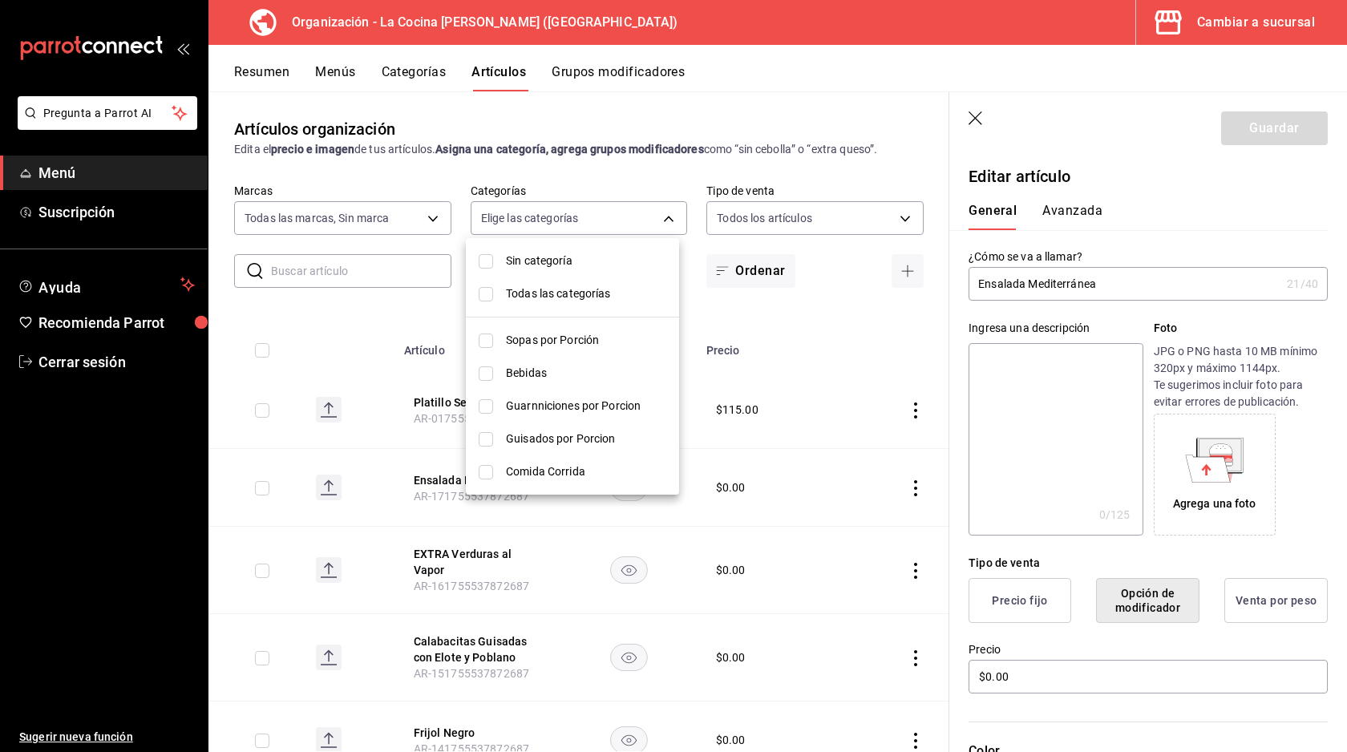
click at [482, 263] on input "checkbox" at bounding box center [486, 261] width 14 height 14
checkbox input "true"
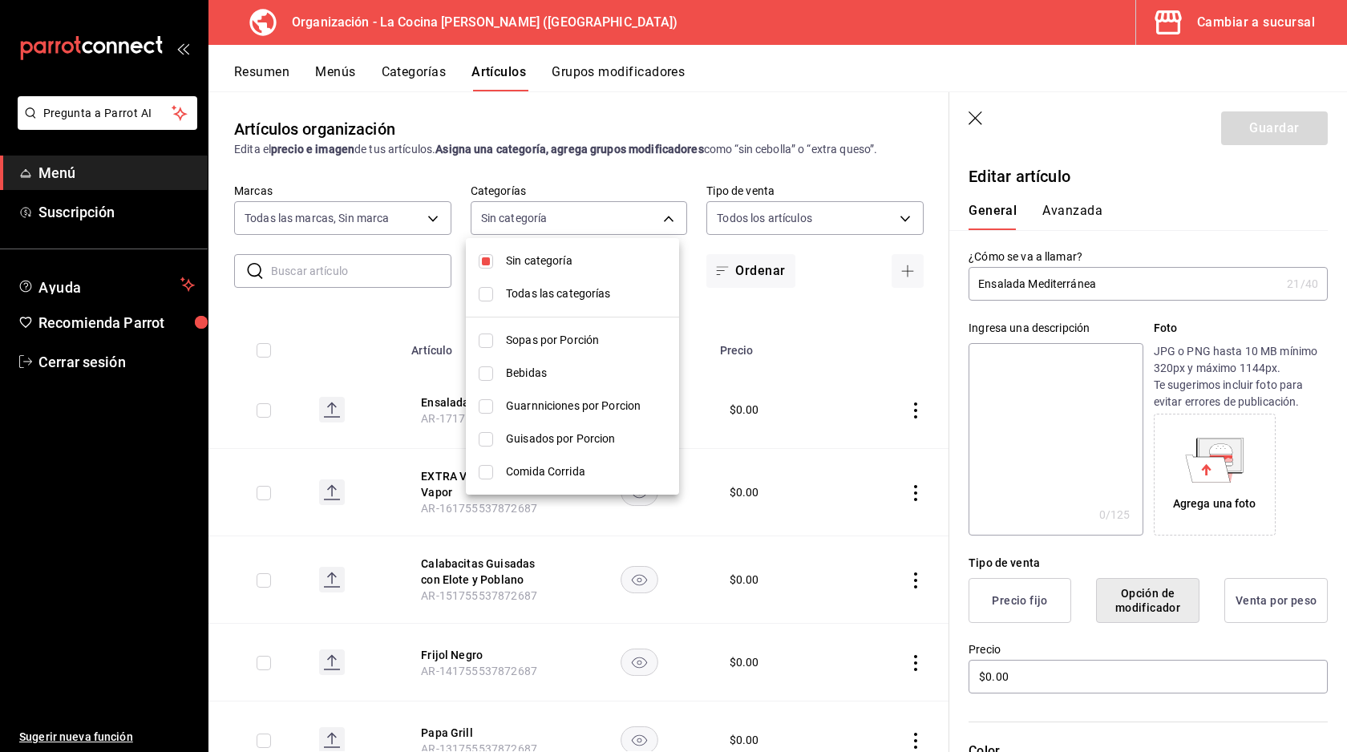
click at [664, 216] on div at bounding box center [673, 376] width 1347 height 752
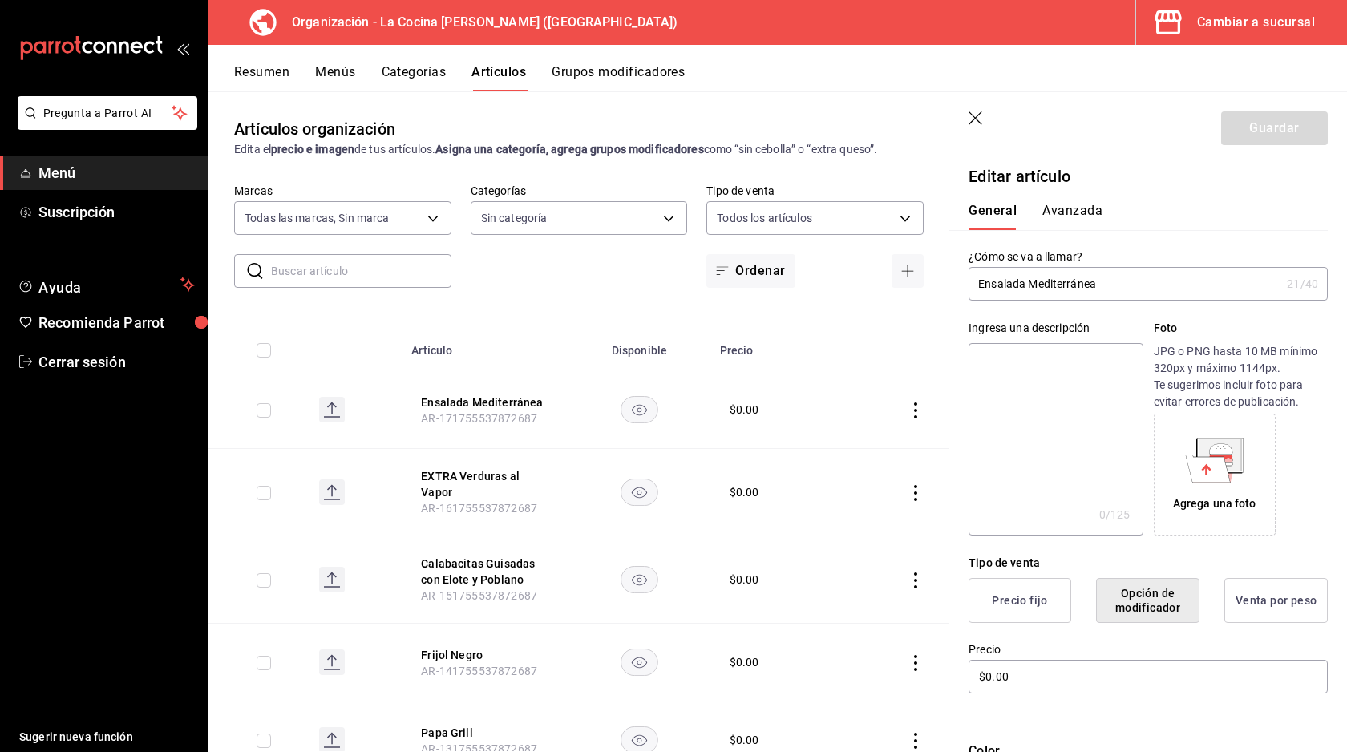
click at [327, 407] on rect at bounding box center [332, 410] width 26 height 26
click at [907, 416] on icon "actions" at bounding box center [915, 410] width 16 height 16
click at [899, 415] on div at bounding box center [673, 376] width 1347 height 752
click at [433, 71] on button "Categorías" at bounding box center [414, 77] width 65 height 27
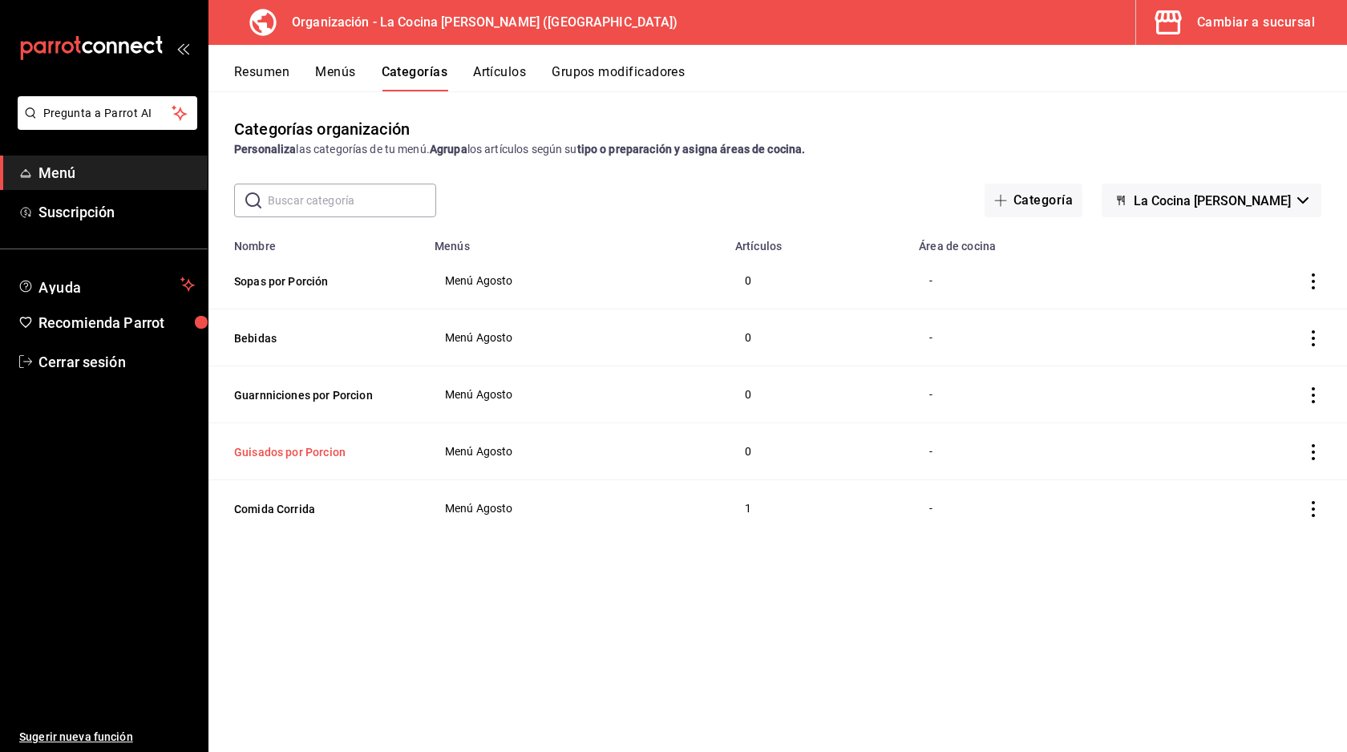
click at [320, 447] on button "Guisados por Porcion" at bounding box center [314, 452] width 160 height 16
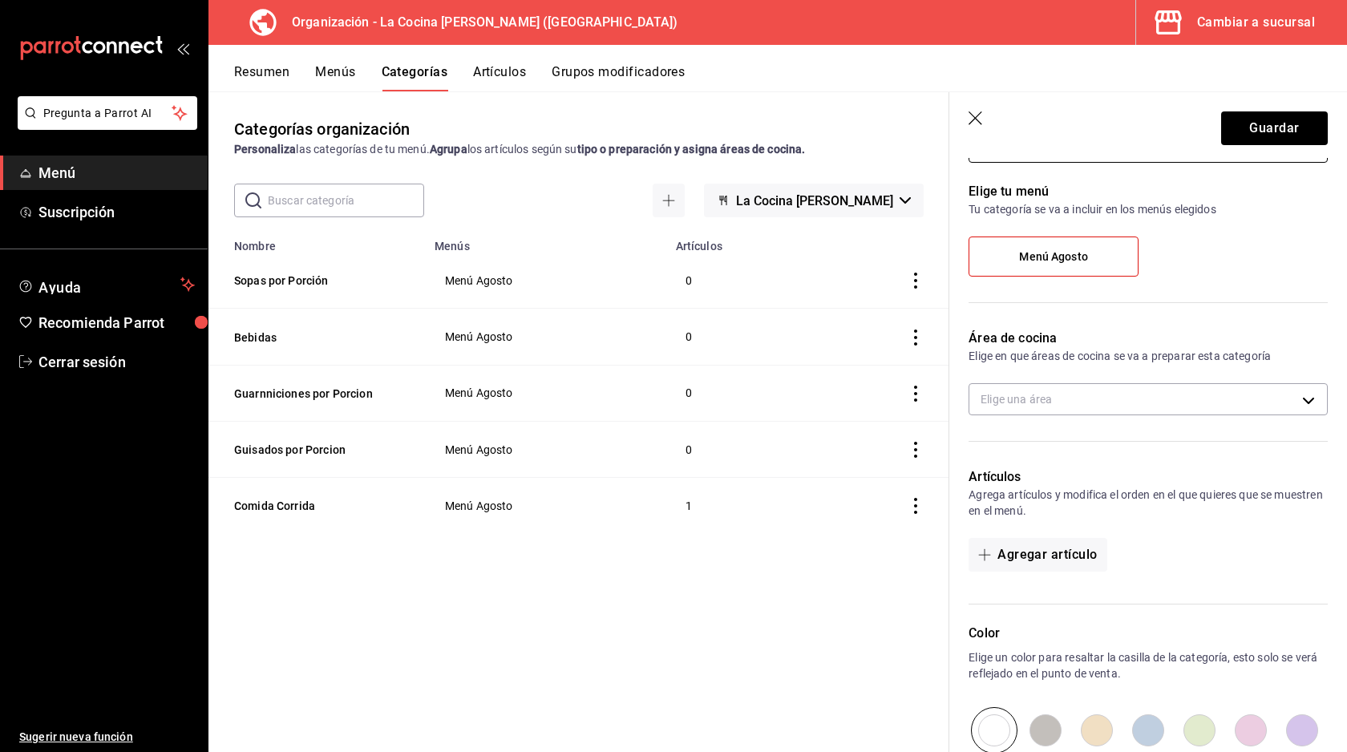
scroll to position [107, 0]
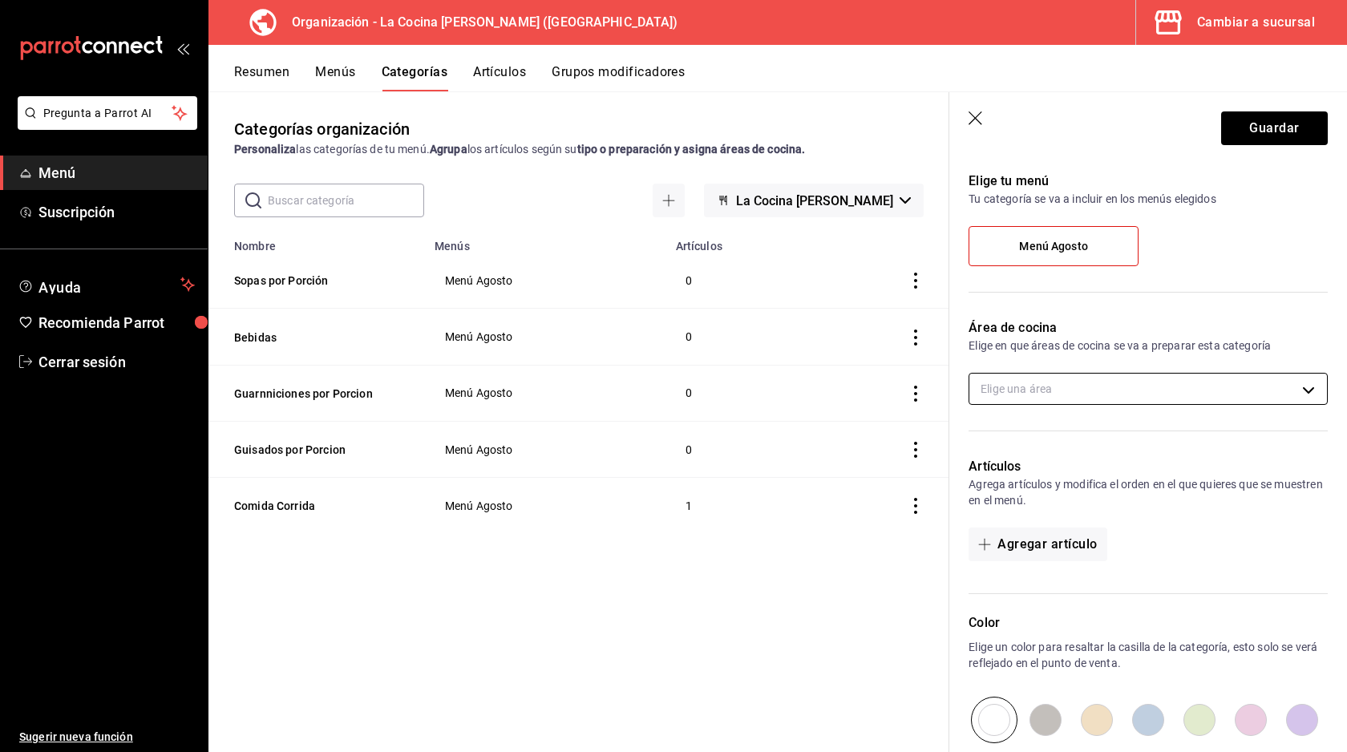
type input "Guisados por Porción"
click at [1089, 391] on body "Pregunta a Parrot AI Menú Suscripción Ayuda Recomienda Parrot Cerrar sesión Sug…" at bounding box center [673, 376] width 1347 height 752
click at [1013, 439] on span "Cocina" at bounding box center [1155, 441] width 293 height 17
type input "fb0a0d59-5434-4c09-ae23-71ea12fcd57a"
checkbox input "true"
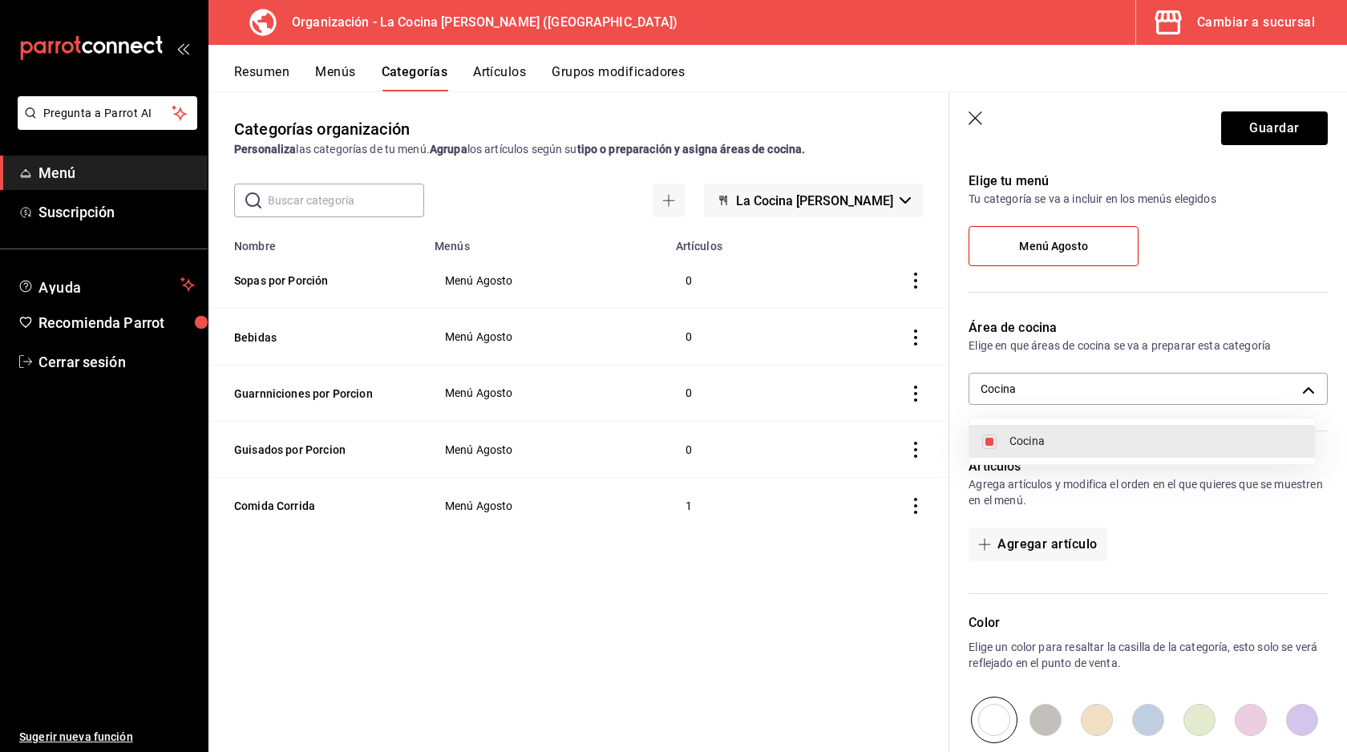
click at [1171, 499] on div at bounding box center [673, 376] width 1347 height 752
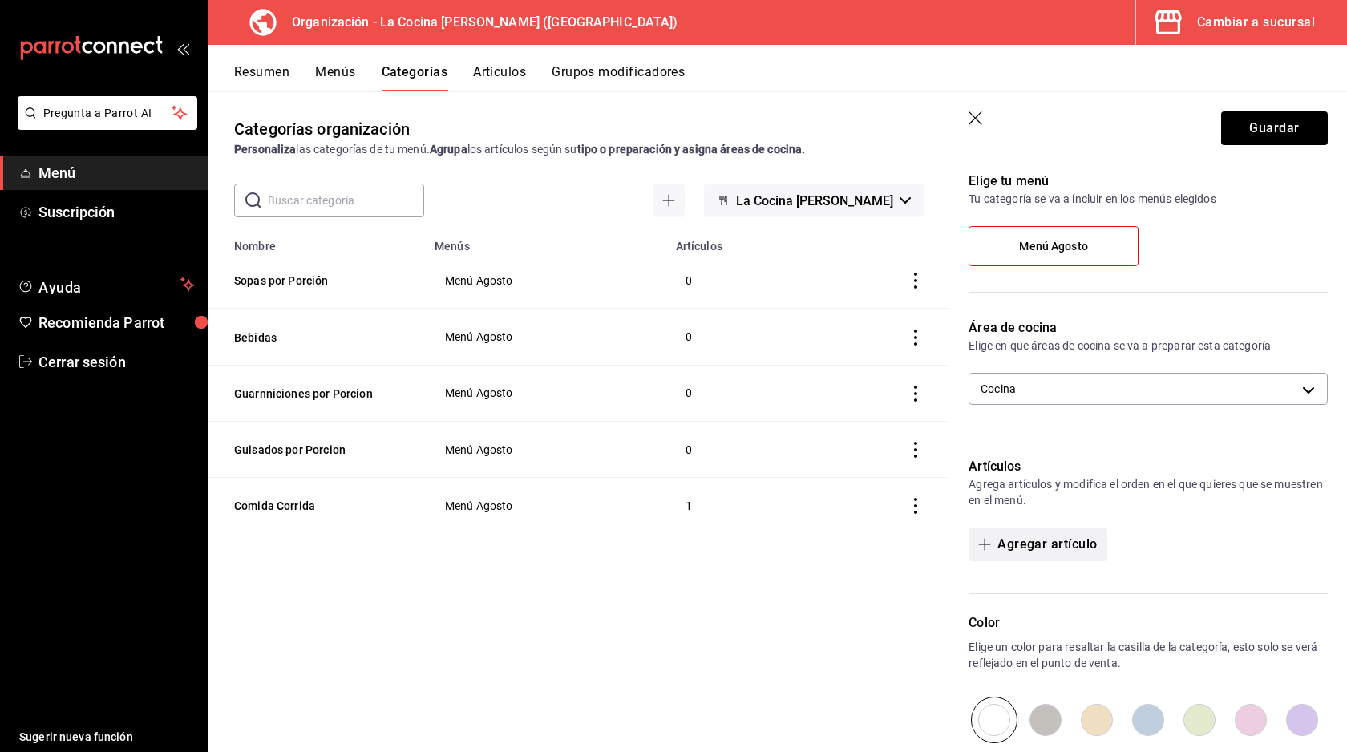
click at [1031, 533] on button "Agregar artículo" at bounding box center [1037, 544] width 138 height 34
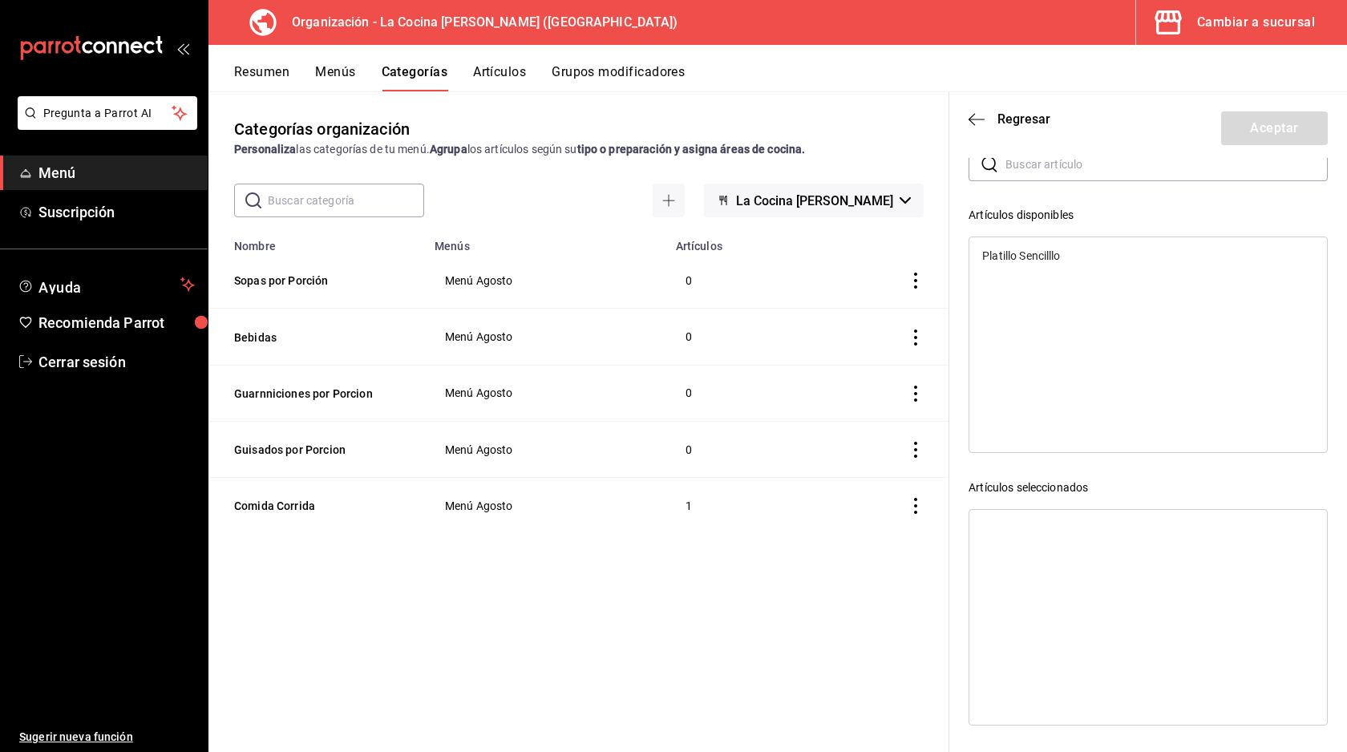
scroll to position [0, 0]
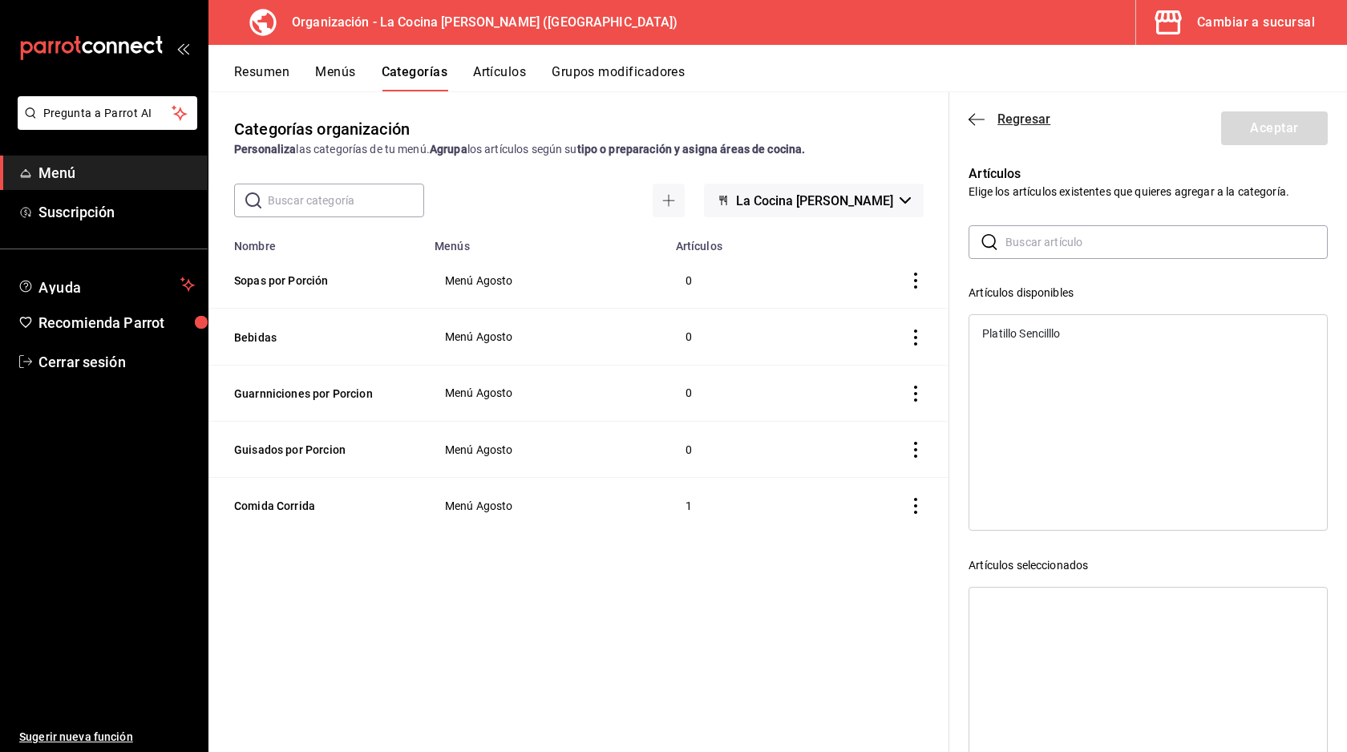
click at [971, 115] on icon "button" at bounding box center [976, 119] width 16 height 14
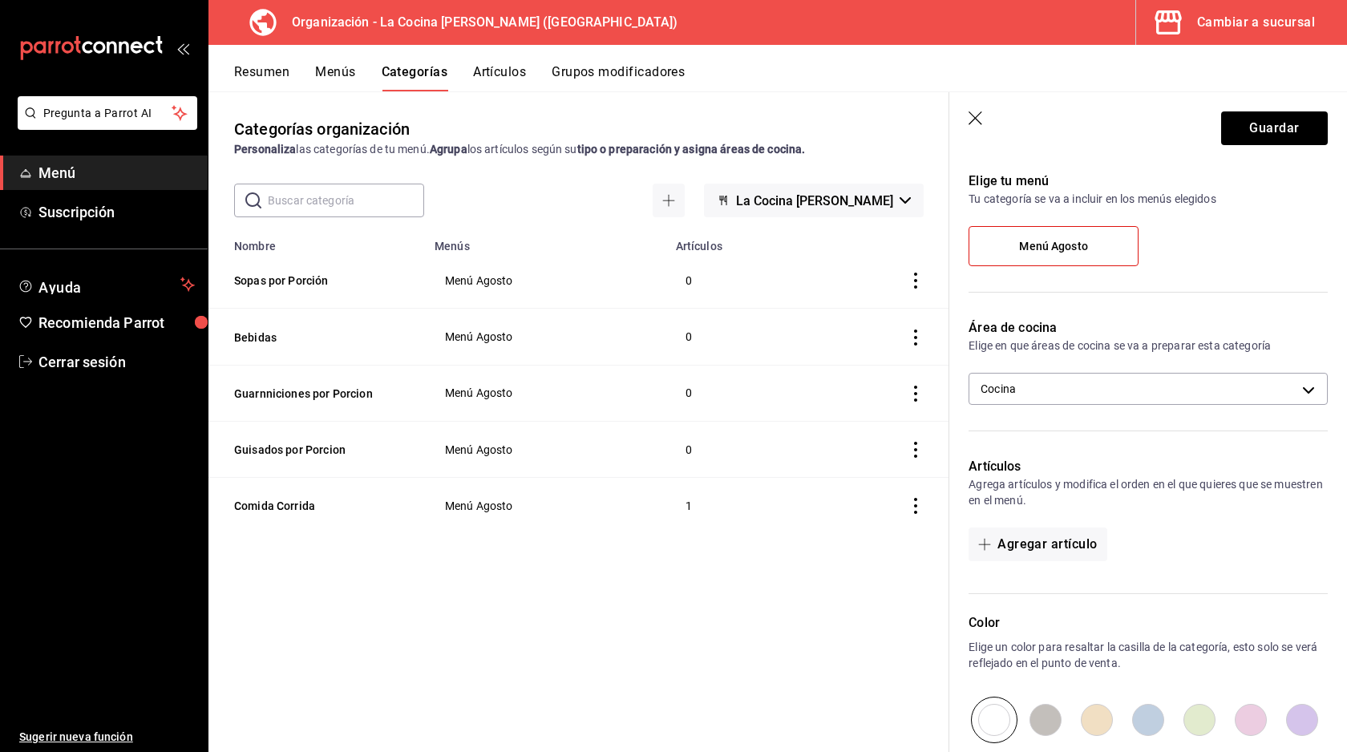
click at [561, 581] on div "Categorías organización Personaliza las categorías de tu menú. Agrupa los artíc…" at bounding box center [578, 421] width 741 height 660
click at [895, 196] on button "La Cocina [PERSON_NAME]" at bounding box center [814, 201] width 220 height 34
click at [888, 209] on div at bounding box center [673, 376] width 1347 height 752
click at [353, 77] on button "Menús" at bounding box center [335, 77] width 40 height 27
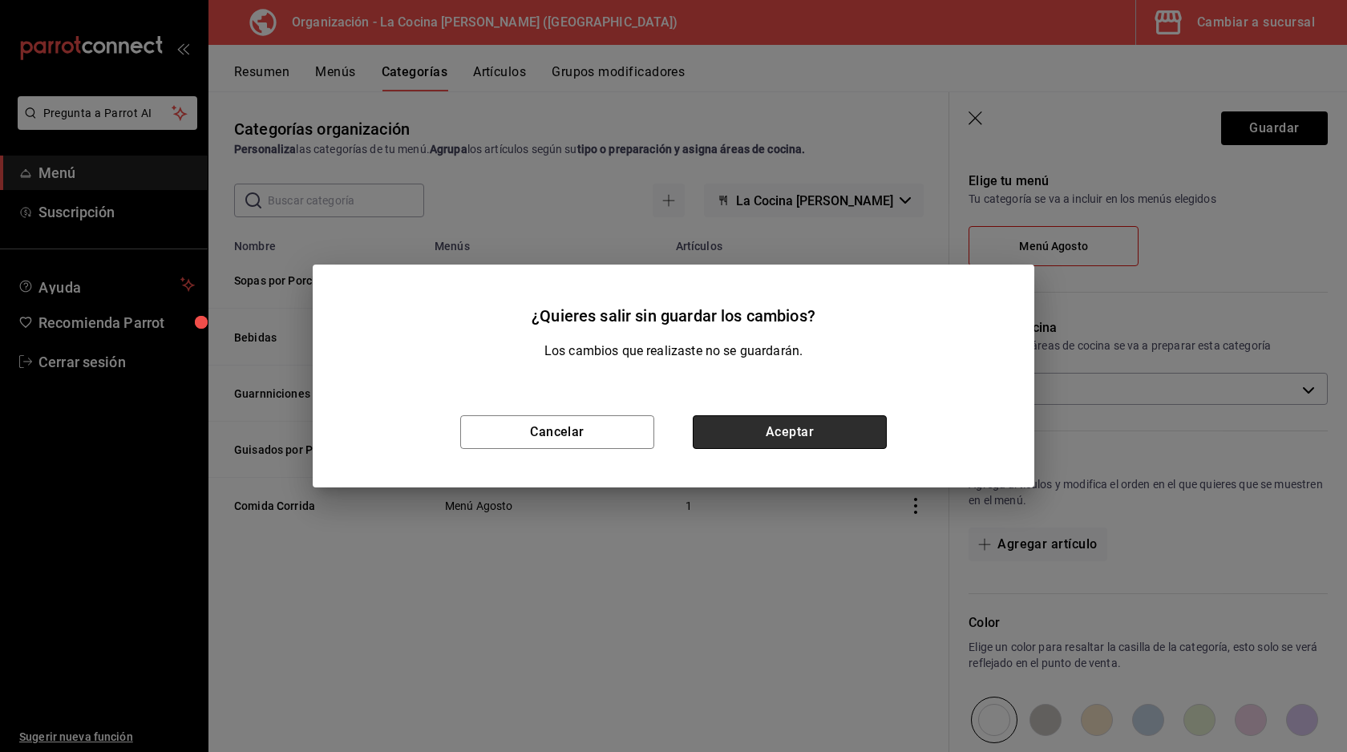
click at [768, 429] on button "Aceptar" at bounding box center [790, 432] width 194 height 34
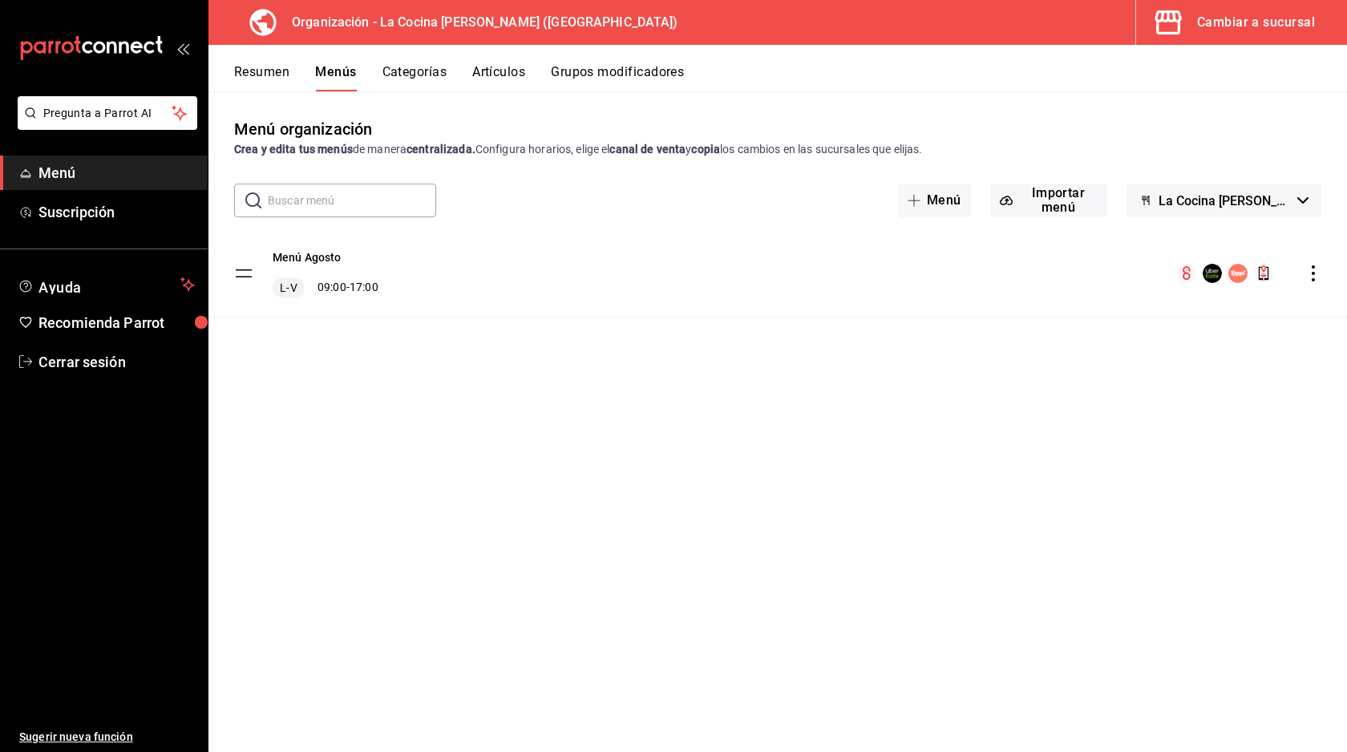
drag, startPoint x: 236, startPoint y: 146, endPoint x: 940, endPoint y: 150, distance: 703.8
click at [942, 151] on div "Crea y edita tus menús de manera centralizada. Configura horarios, elige el can…" at bounding box center [777, 149] width 1087 height 17
click at [830, 257] on div "Menú Agosto L-V 09:00 - 17:00" at bounding box center [777, 273] width 1138 height 87
click at [921, 203] on span "button" at bounding box center [916, 200] width 19 height 13
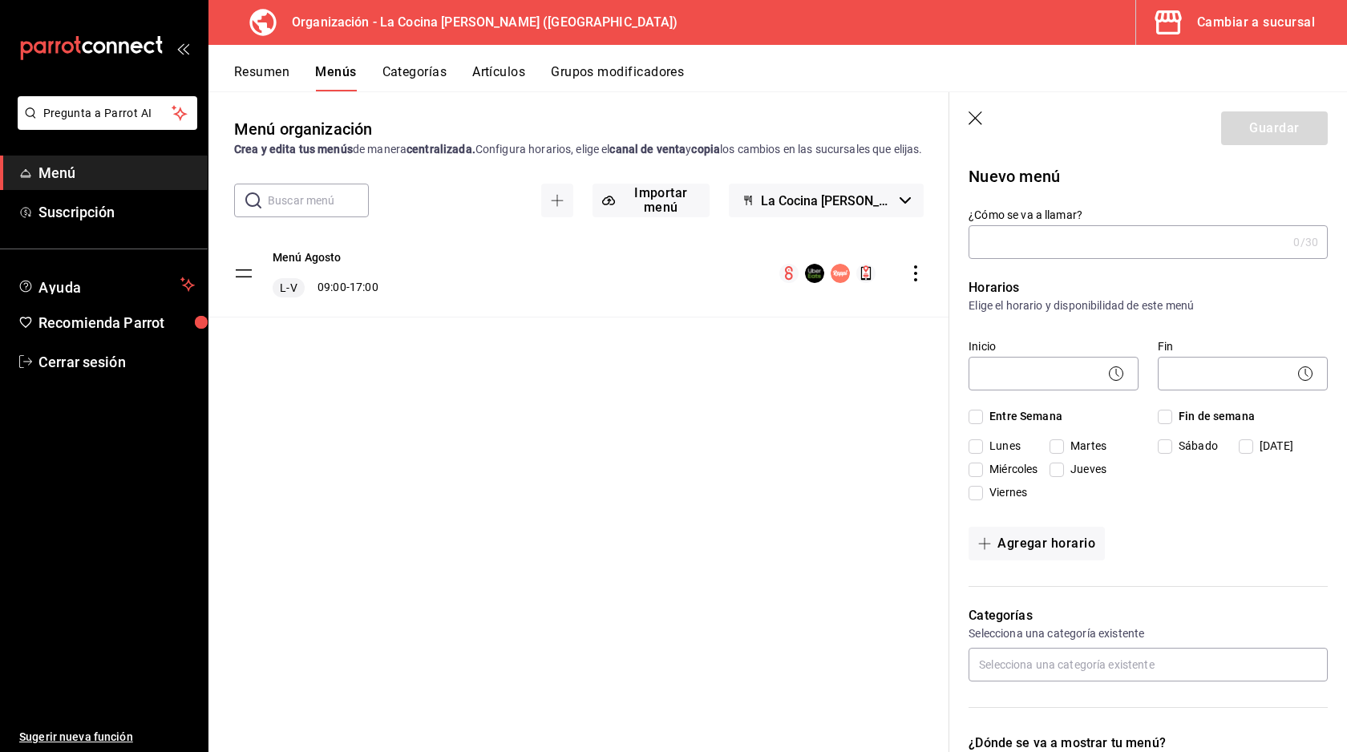
click at [258, 72] on button "Resumen" at bounding box center [261, 77] width 55 height 27
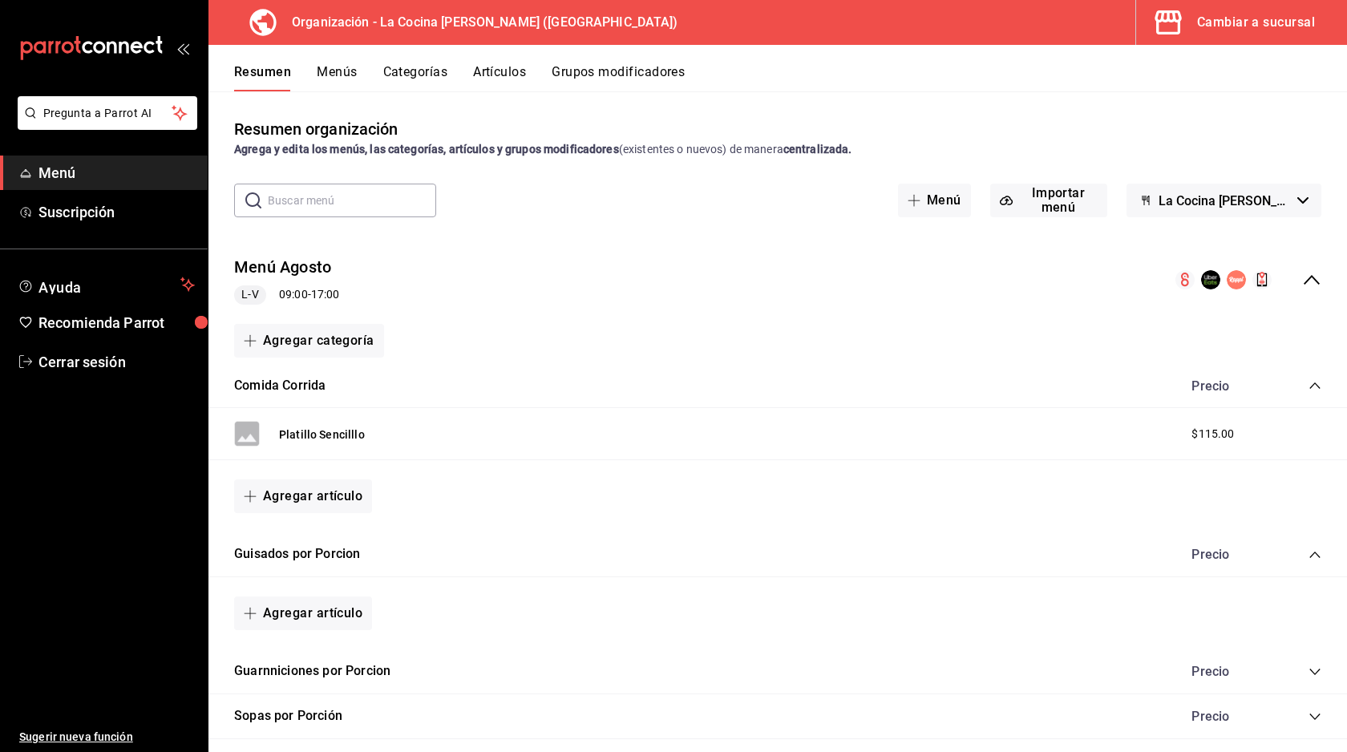
click at [330, 79] on button "Menús" at bounding box center [337, 77] width 40 height 27
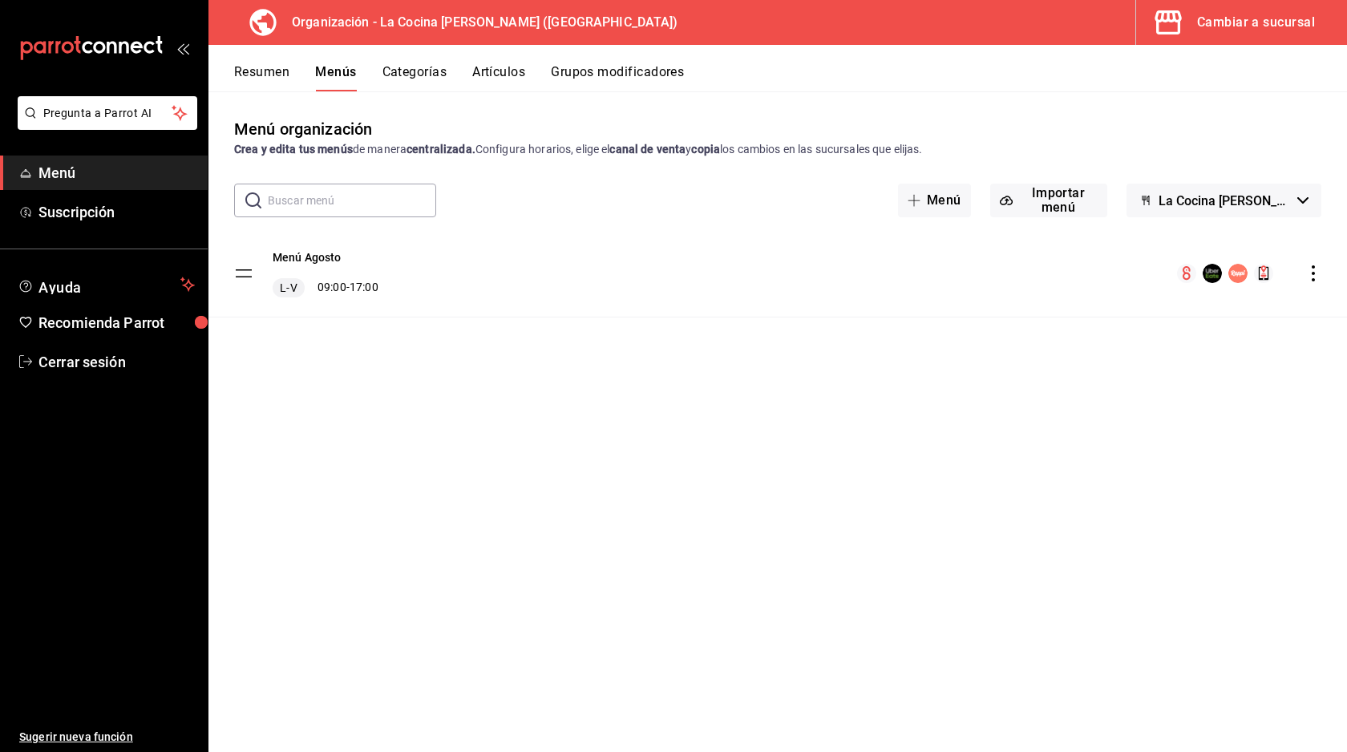
click at [566, 315] on div "Menú Agosto L-V 09:00 - 17:00" at bounding box center [777, 273] width 1138 height 87
click at [342, 278] on div "L-V 09:00 - 17:00" at bounding box center [326, 287] width 106 height 19
click at [297, 261] on button "Menú Agosto" at bounding box center [307, 257] width 69 height 16
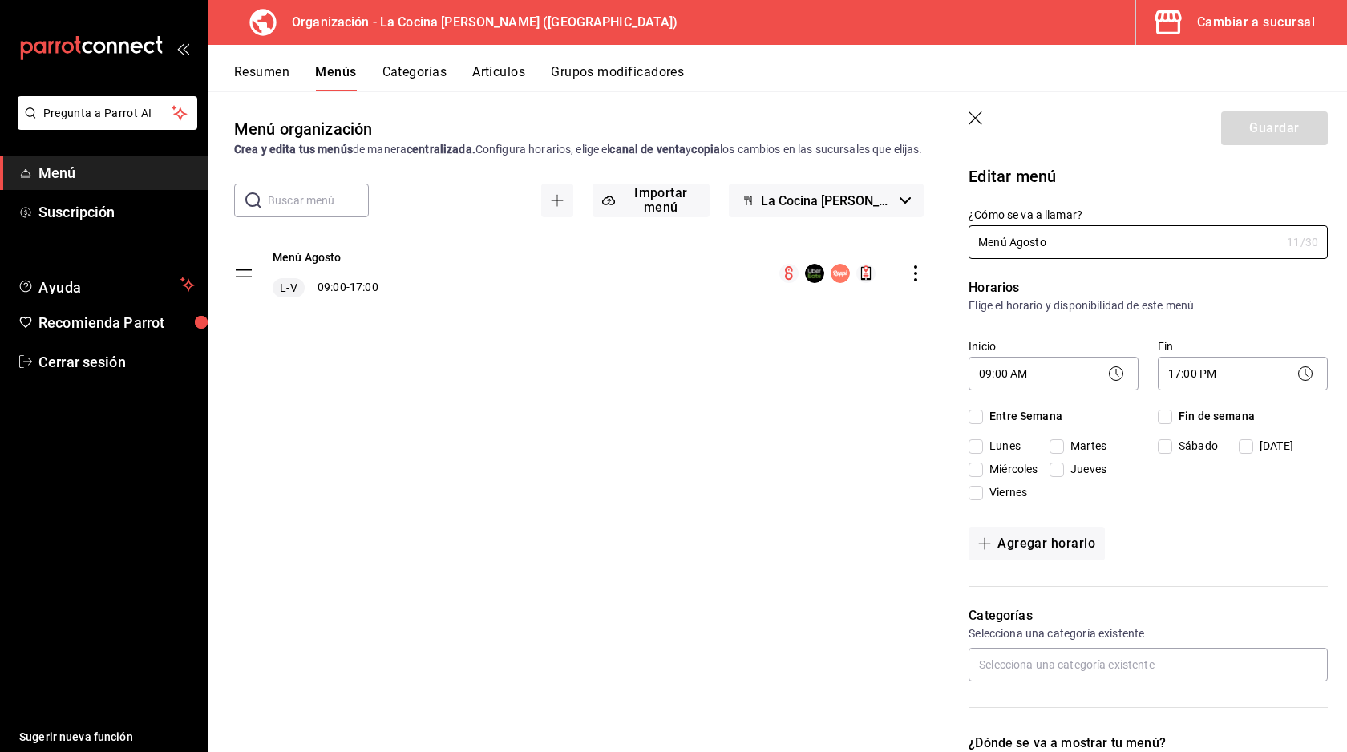
checkbox input "true"
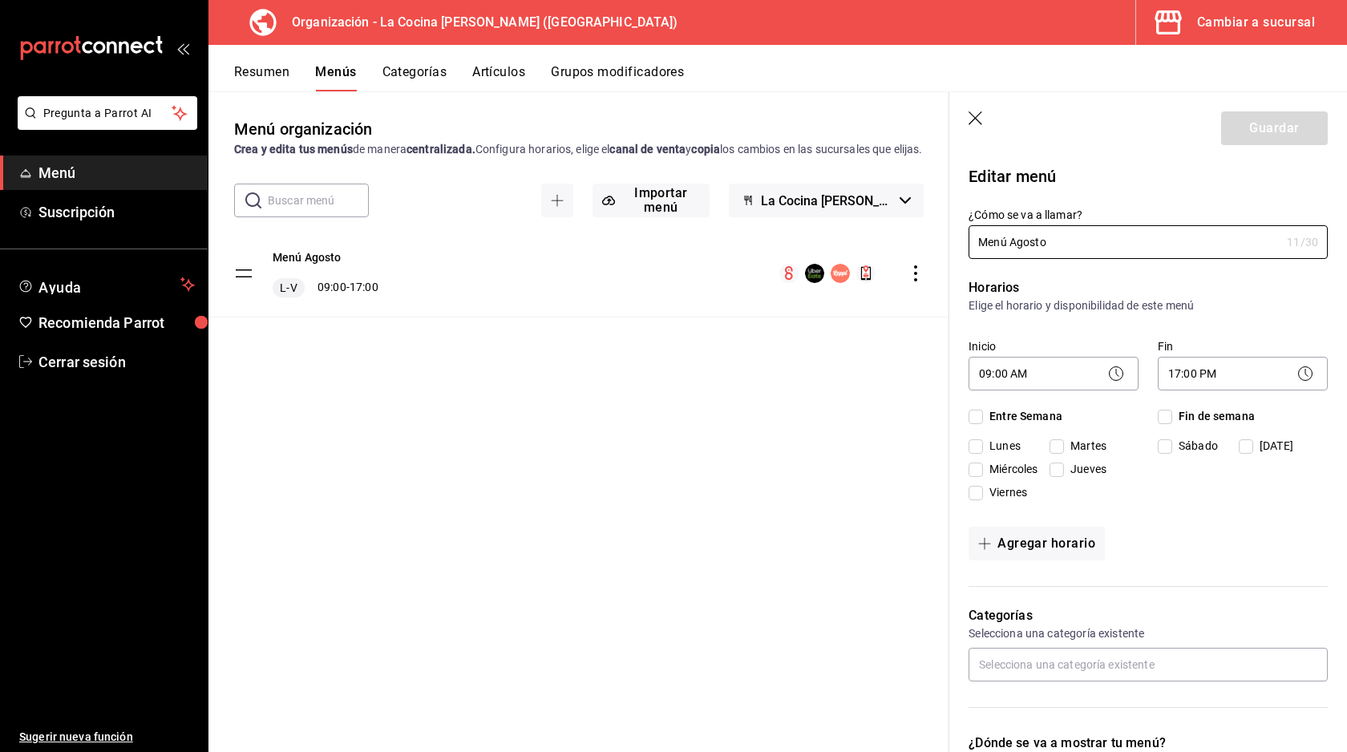
checkbox input "true"
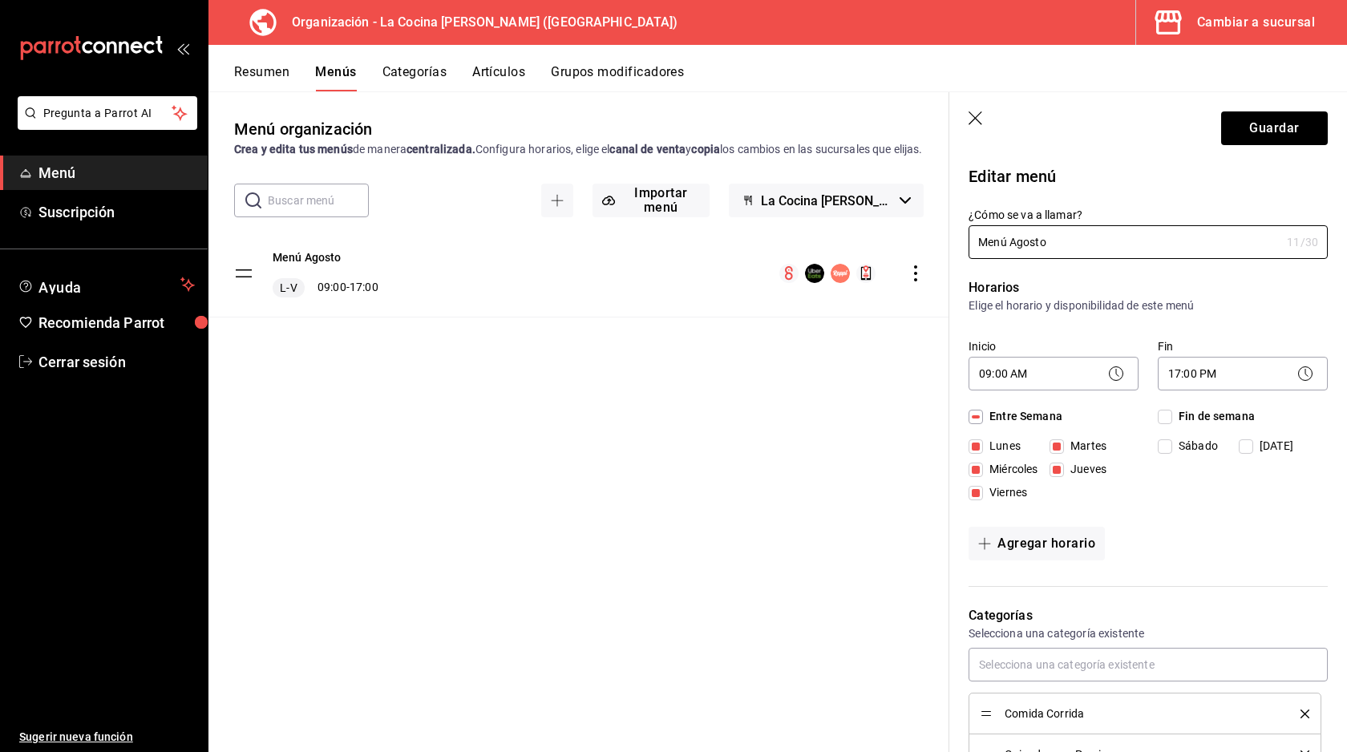
click at [421, 298] on div "Menú Agosto L-V 09:00 - 17:00" at bounding box center [578, 273] width 741 height 87
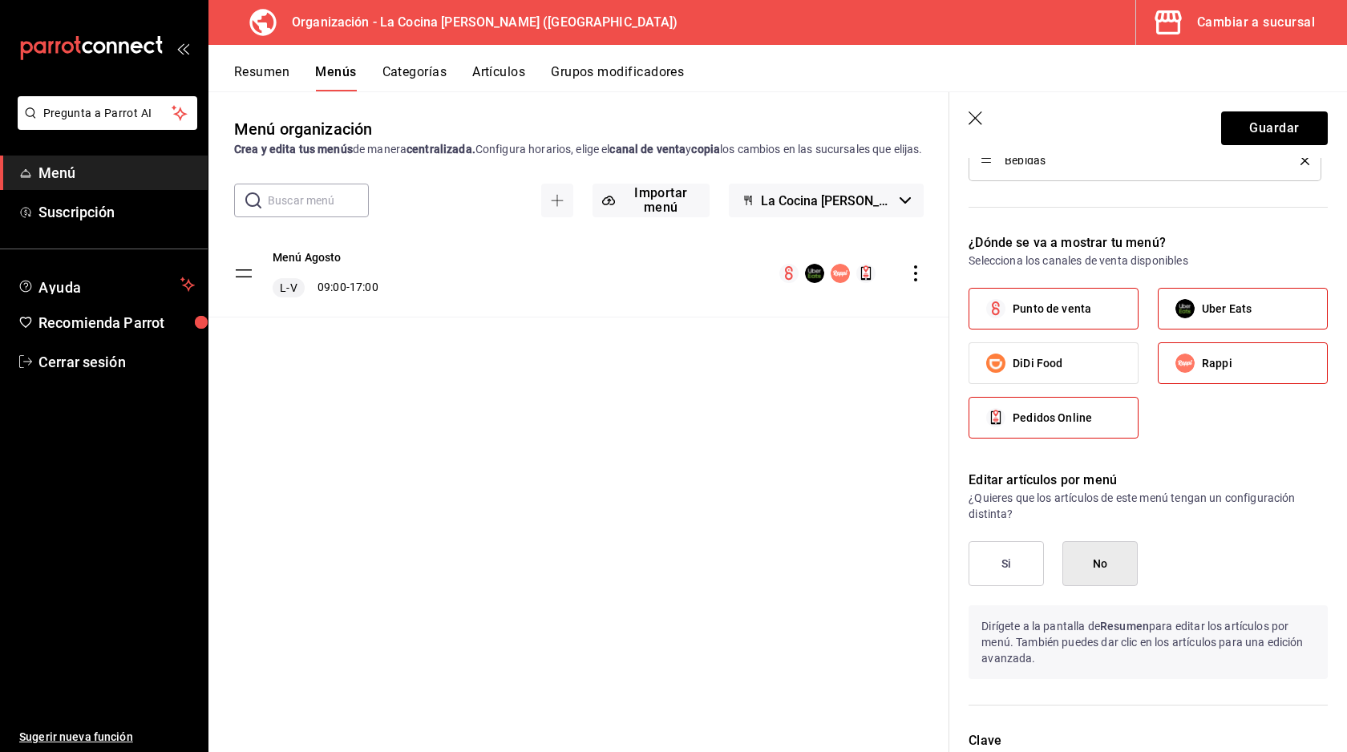
scroll to position [847, 0]
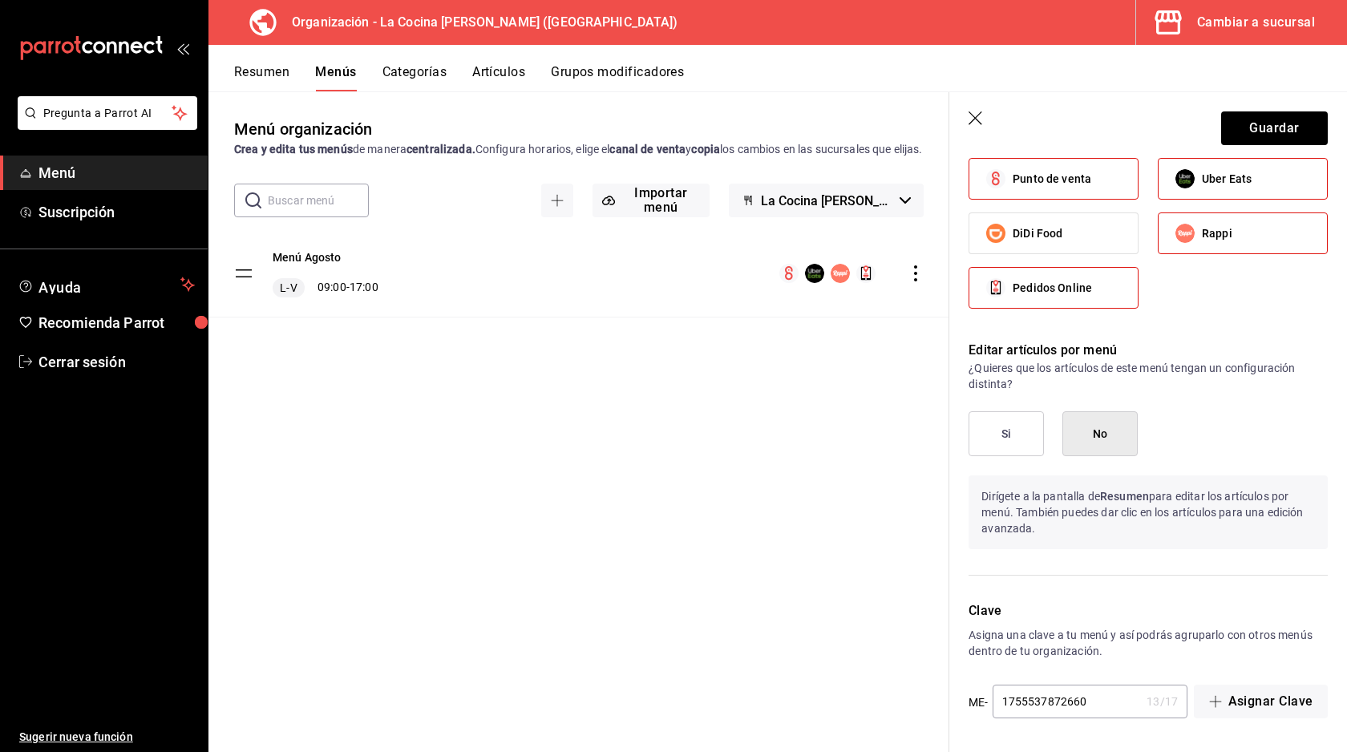
click at [243, 62] on div "Resumen Menús Categorías Artículos Grupos modificadores" at bounding box center [777, 68] width 1138 height 46
click at [249, 68] on button "Resumen" at bounding box center [261, 77] width 55 height 27
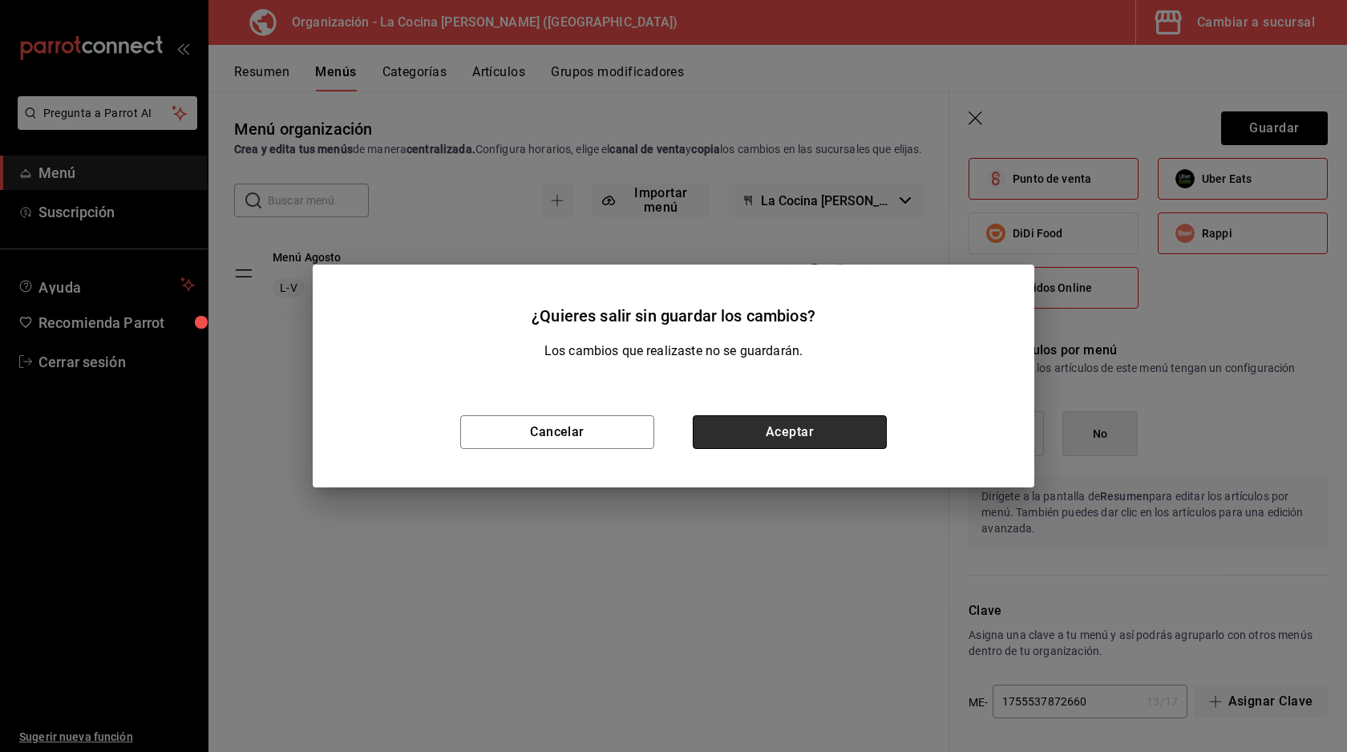
click at [748, 434] on button "Aceptar" at bounding box center [790, 432] width 194 height 34
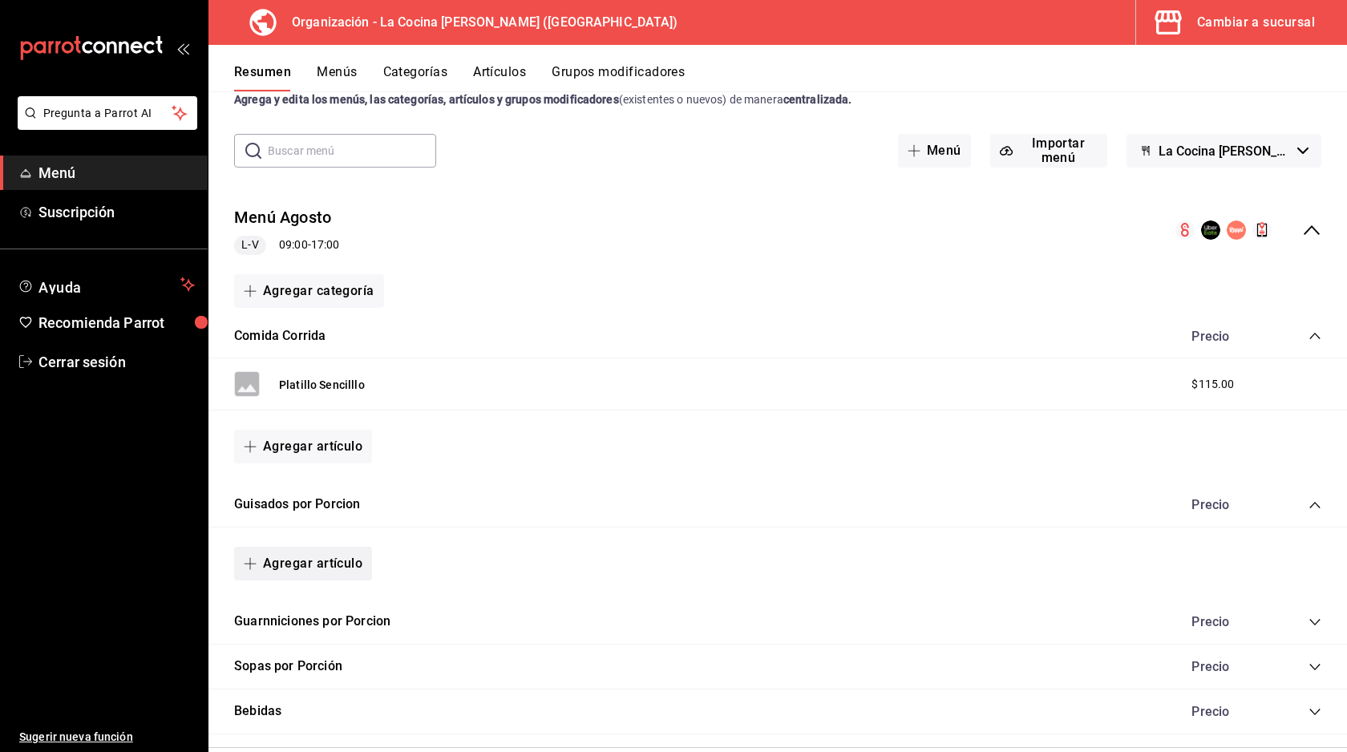
scroll to position [79, 0]
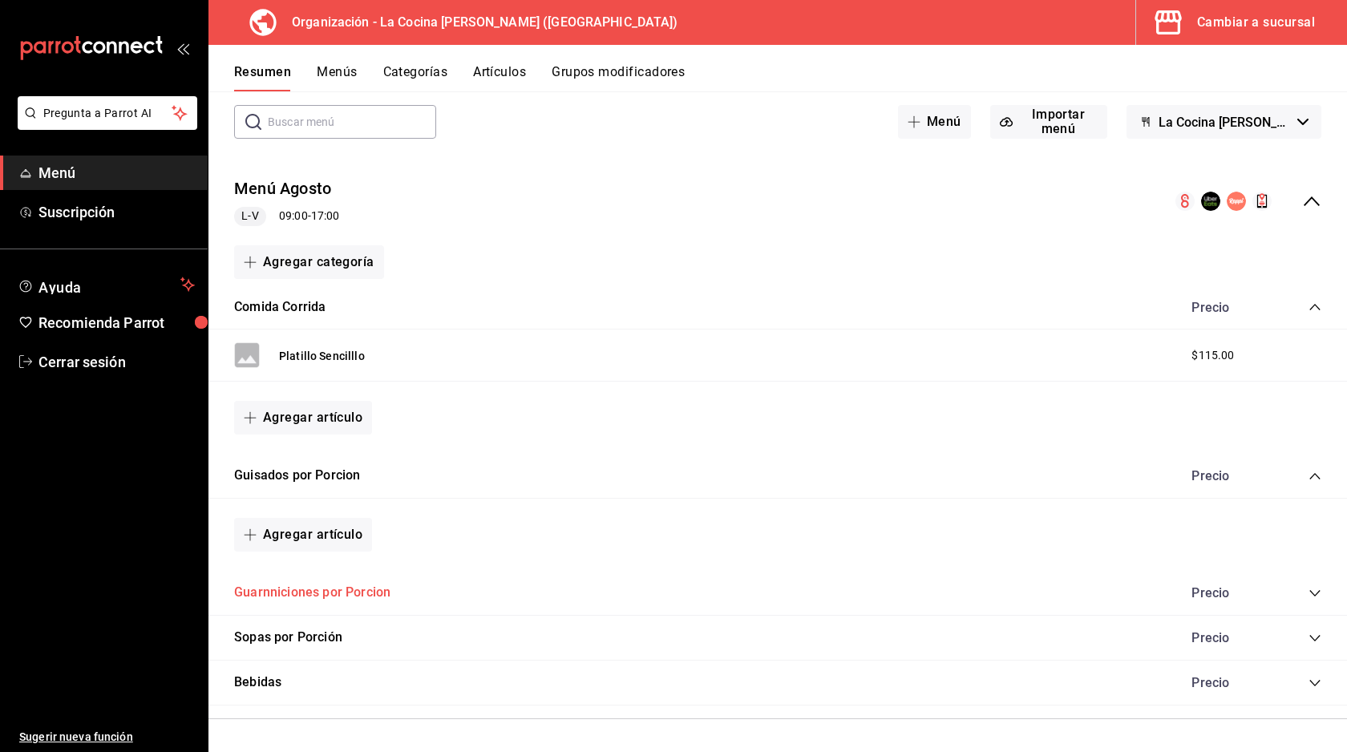
click at [317, 593] on button "Guarnniciones por Porcion" at bounding box center [312, 593] width 156 height 18
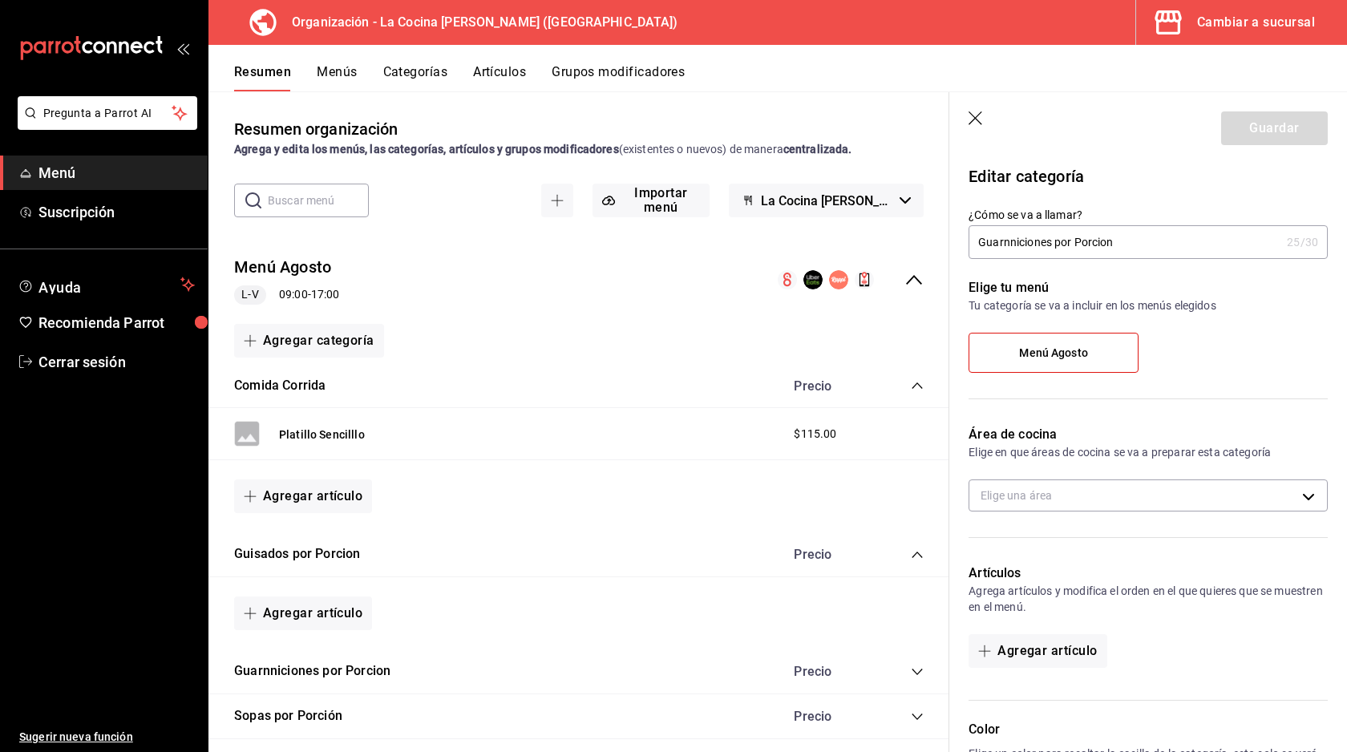
click at [263, 89] on button "Resumen" at bounding box center [262, 77] width 57 height 27
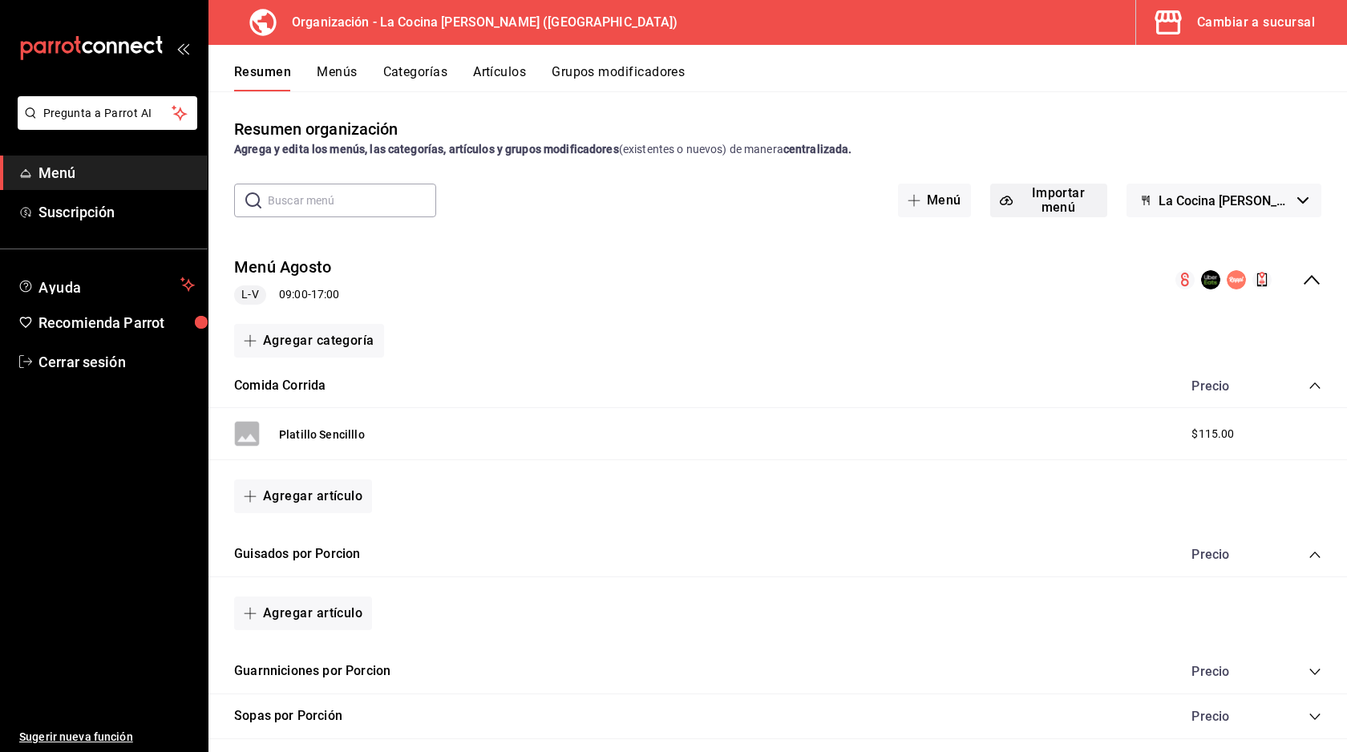
click at [1023, 203] on button "Importar menú" at bounding box center [1048, 201] width 117 height 34
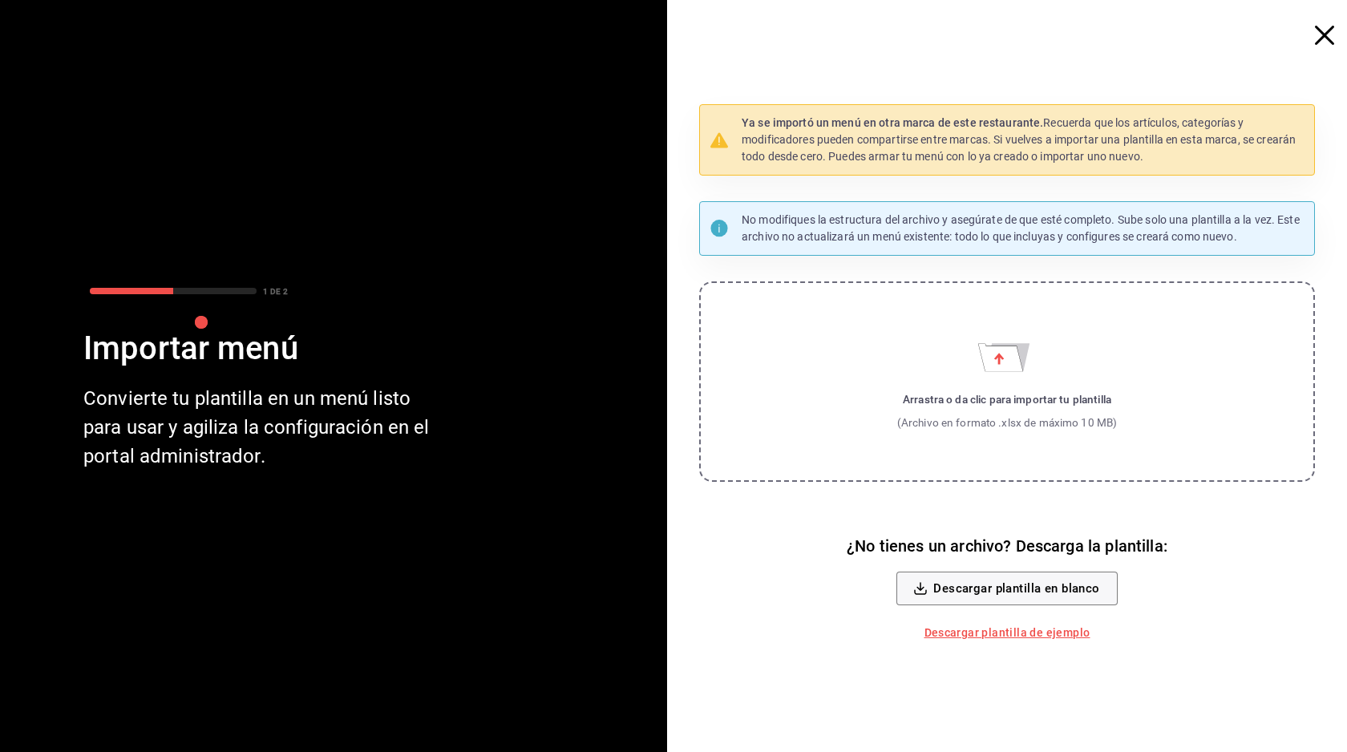
click at [1325, 36] on icon "button" at bounding box center [1324, 35] width 19 height 19
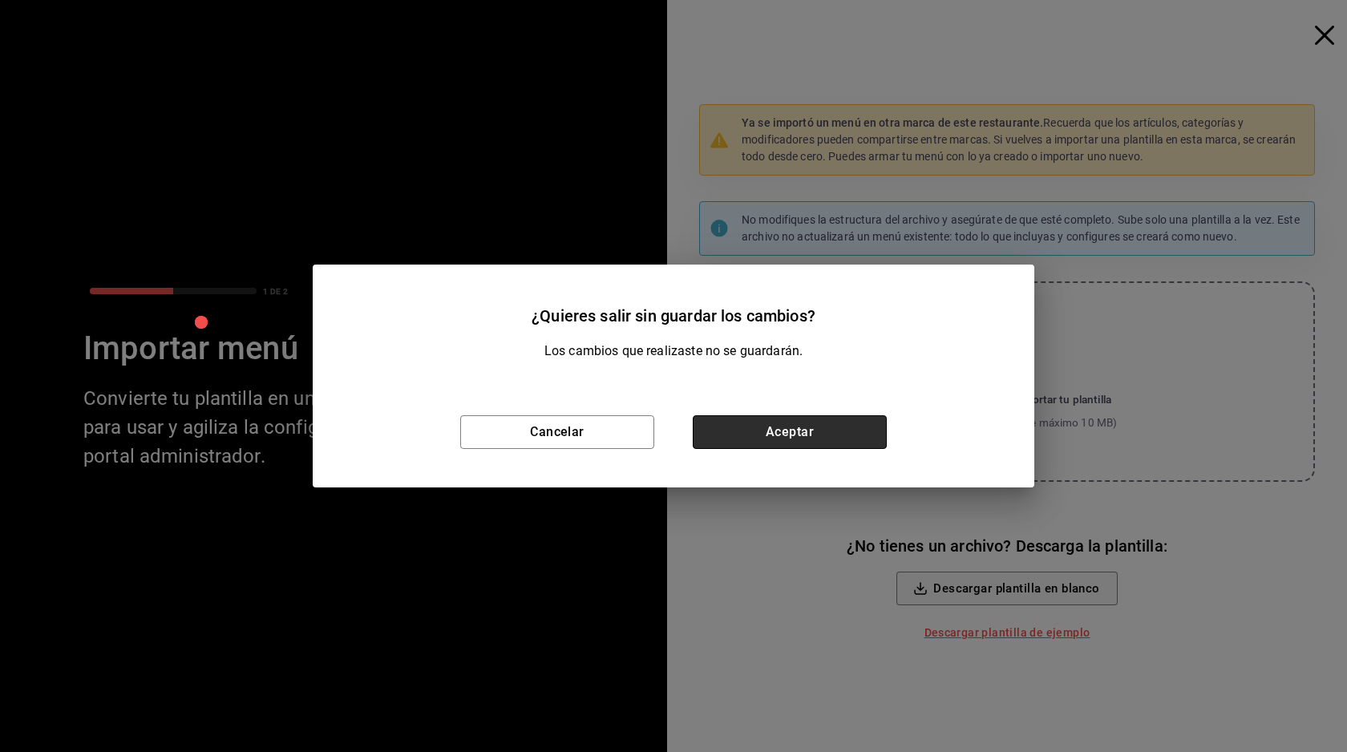
click at [790, 435] on button "Aceptar" at bounding box center [790, 432] width 194 height 34
